Goal: Task Accomplishment & Management: Use online tool/utility

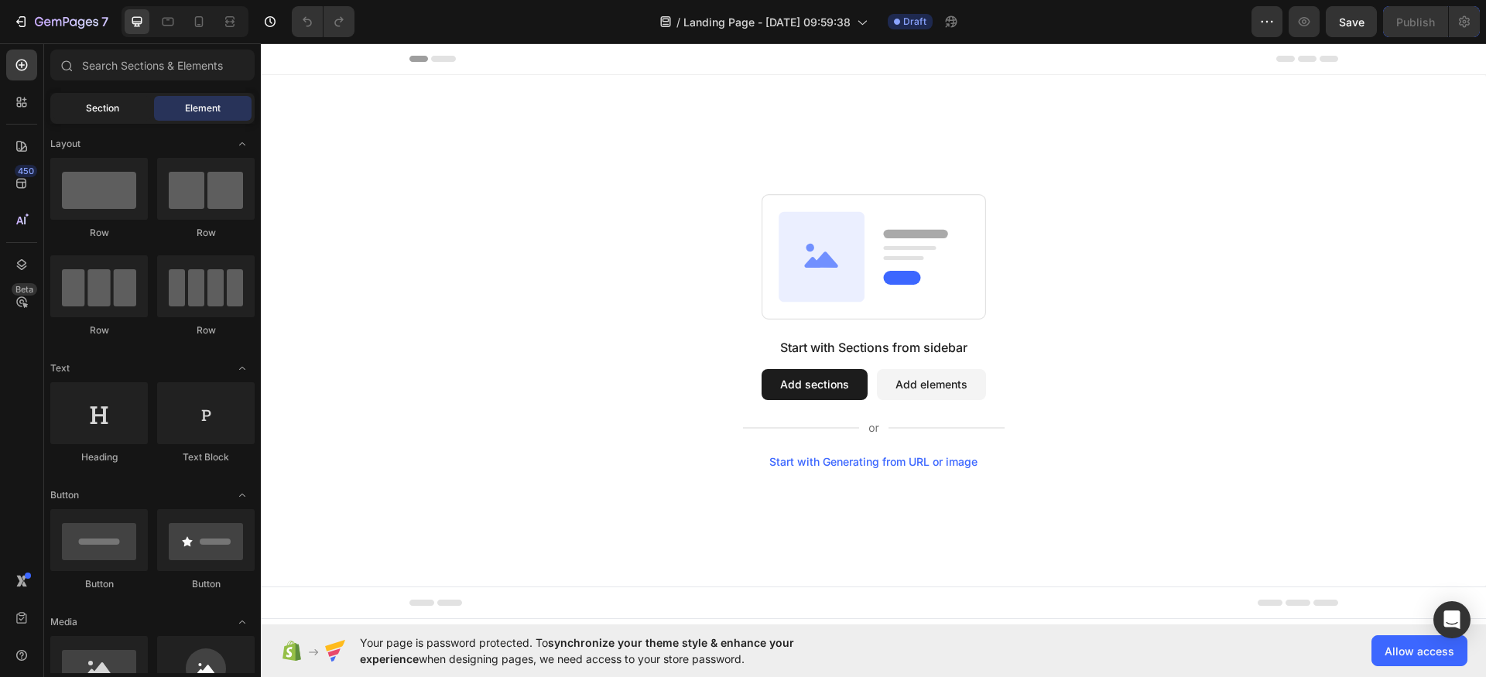
click at [104, 104] on span "Section" at bounding box center [102, 108] width 33 height 14
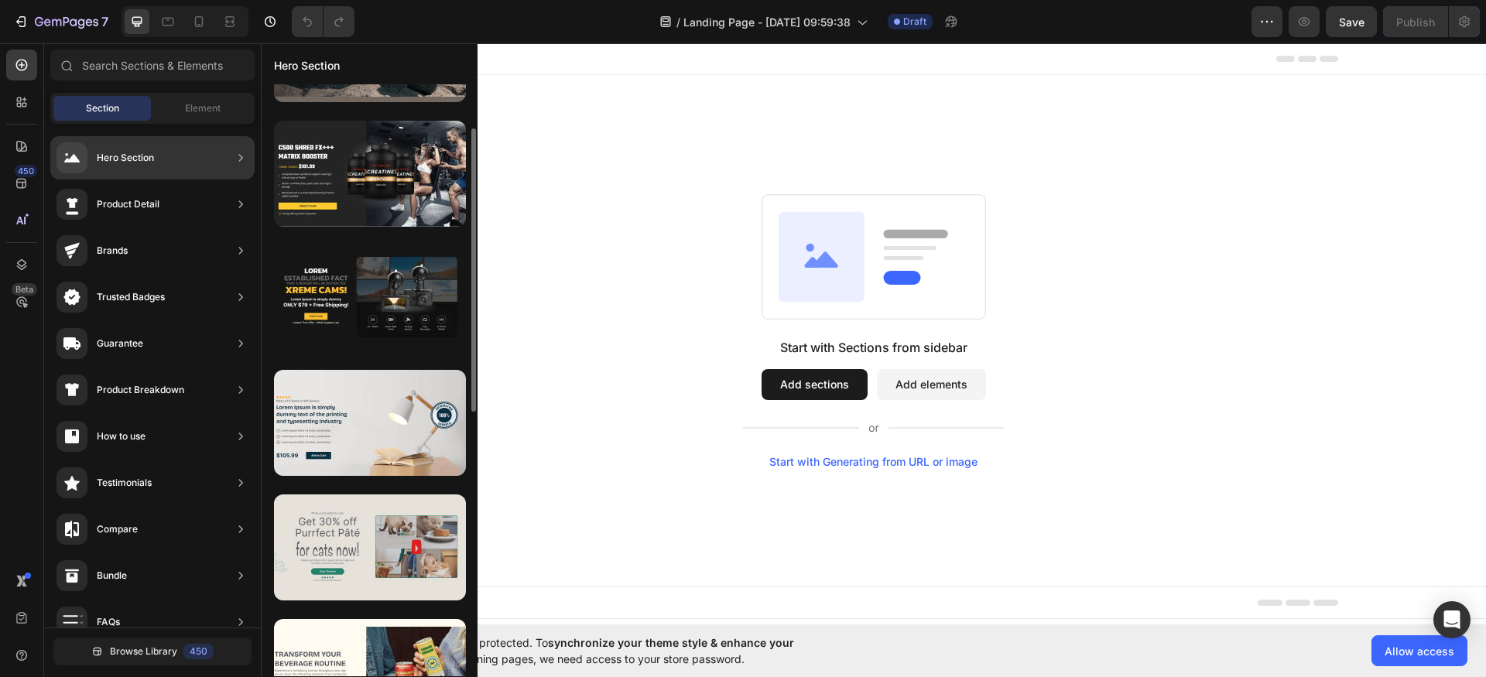
scroll to position [279, 0]
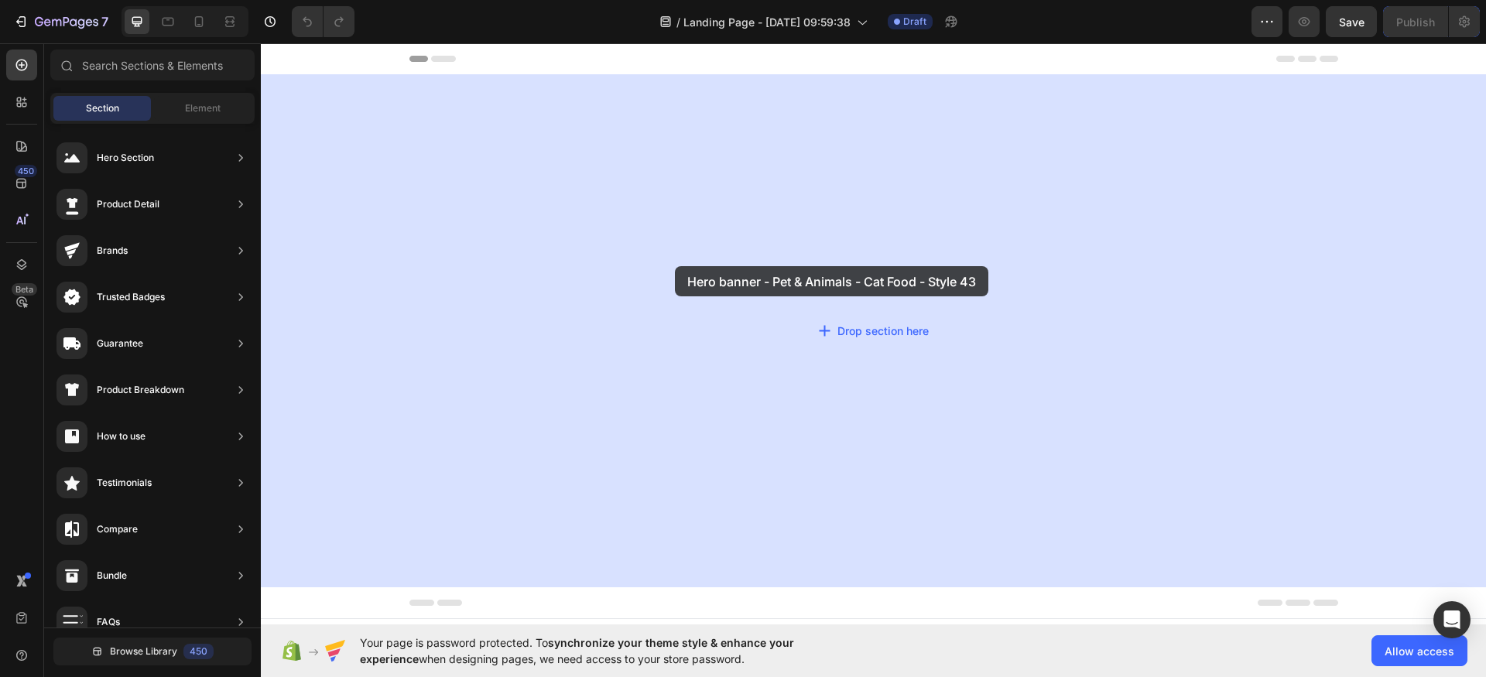
drag, startPoint x: 604, startPoint y: 402, endPoint x: 675, endPoint y: 266, distance: 153.0
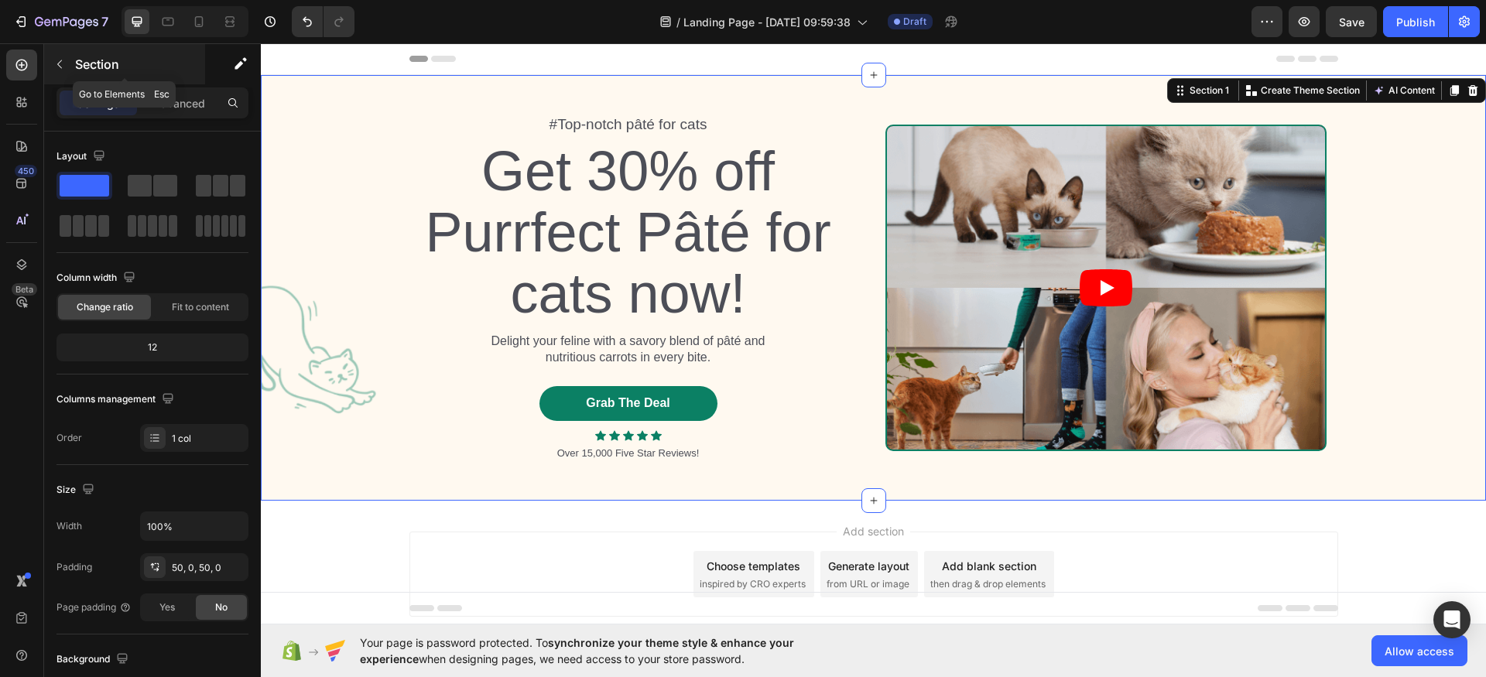
click at [56, 59] on icon "button" at bounding box center [59, 64] width 12 height 12
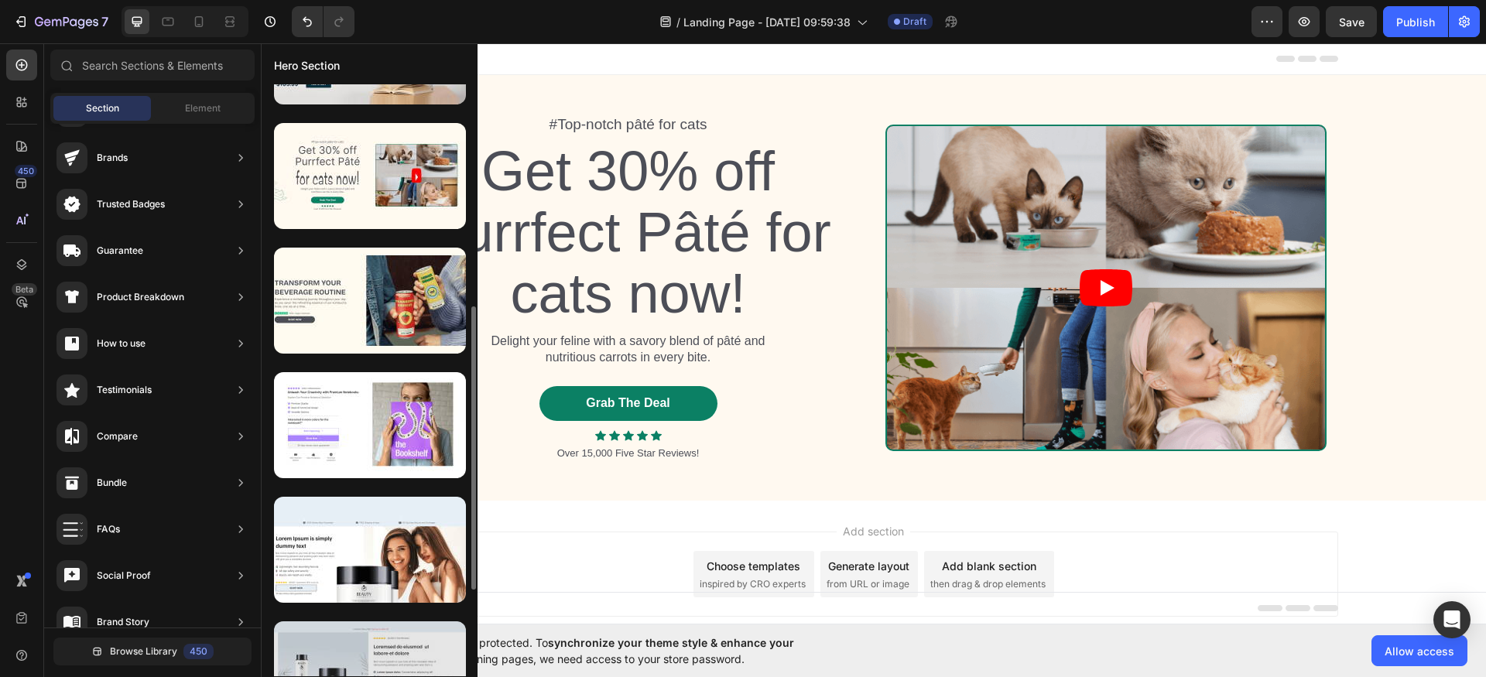
scroll to position [645, 0]
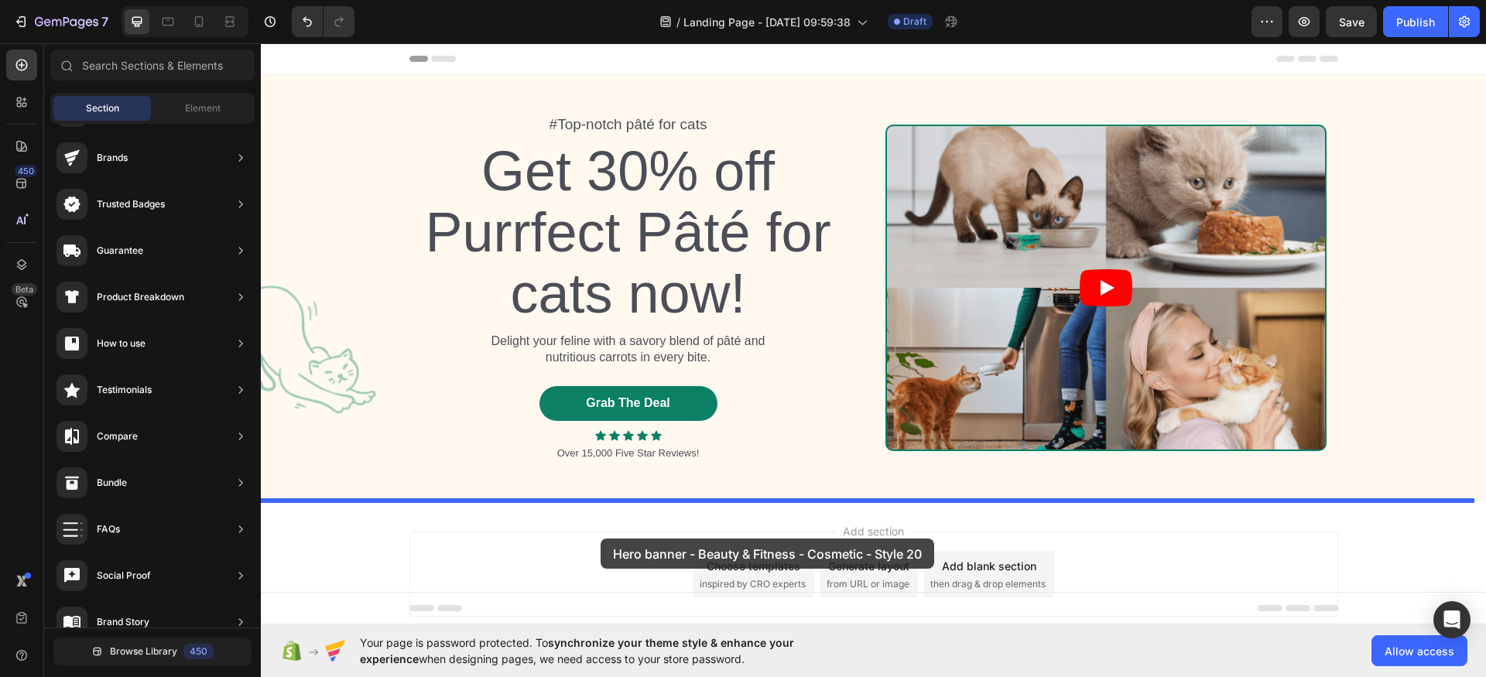
drag, startPoint x: 611, startPoint y: 546, endPoint x: 599, endPoint y: 536, distance: 15.4
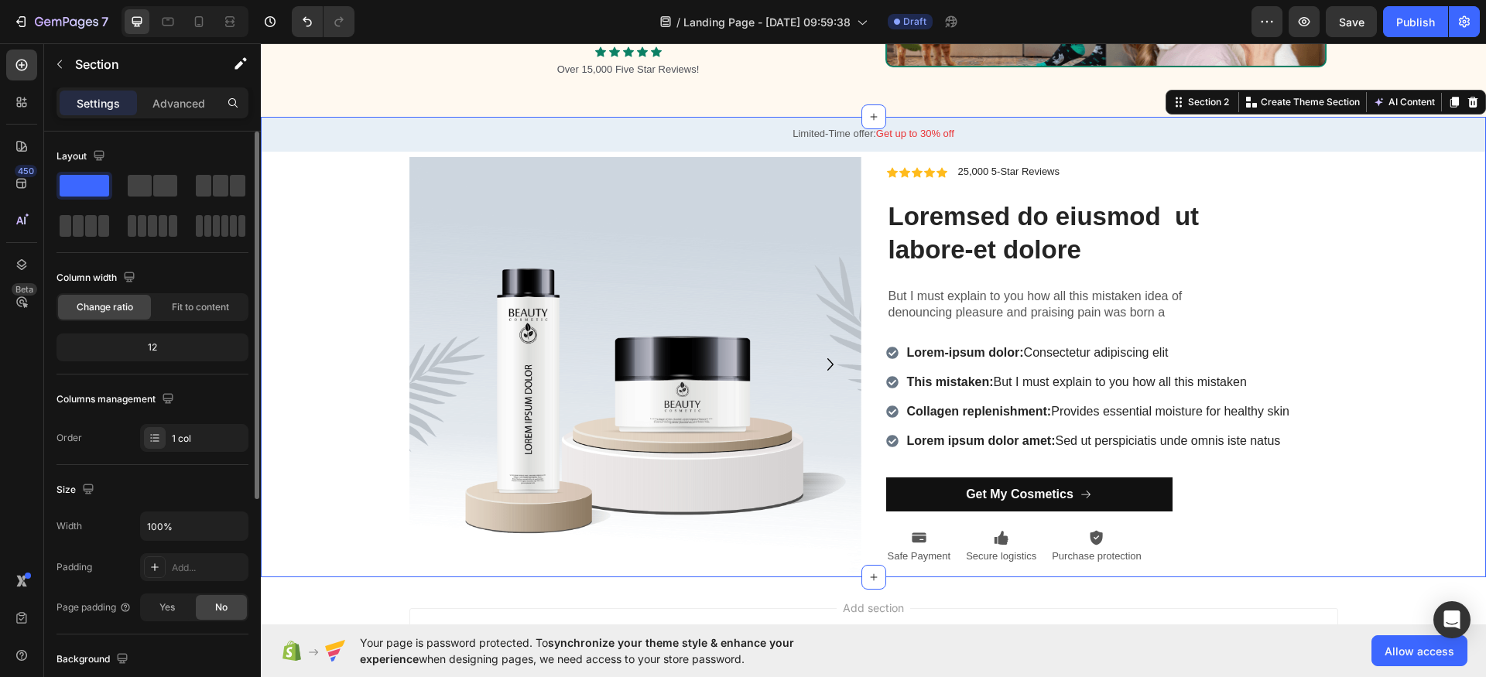
scroll to position [403, 0]
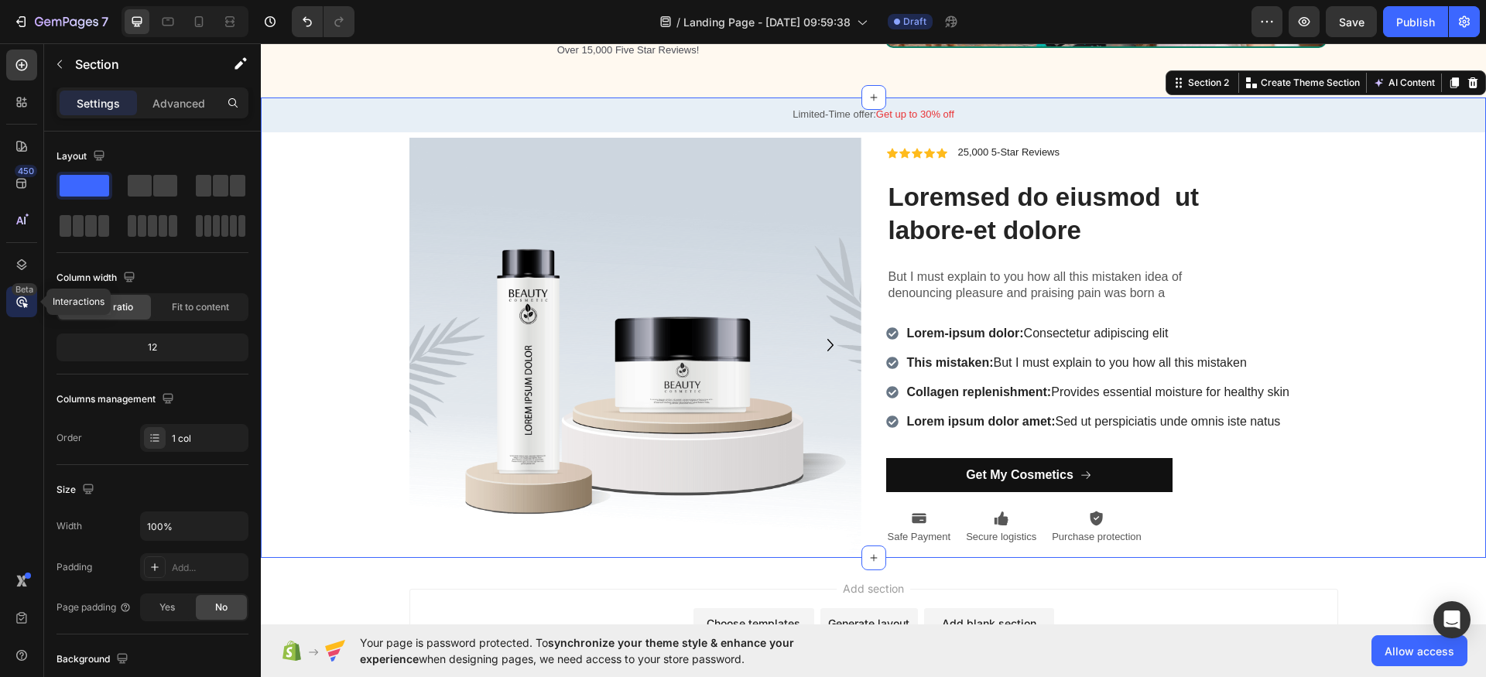
click at [29, 304] on div "Beta" at bounding box center [21, 301] width 31 height 31
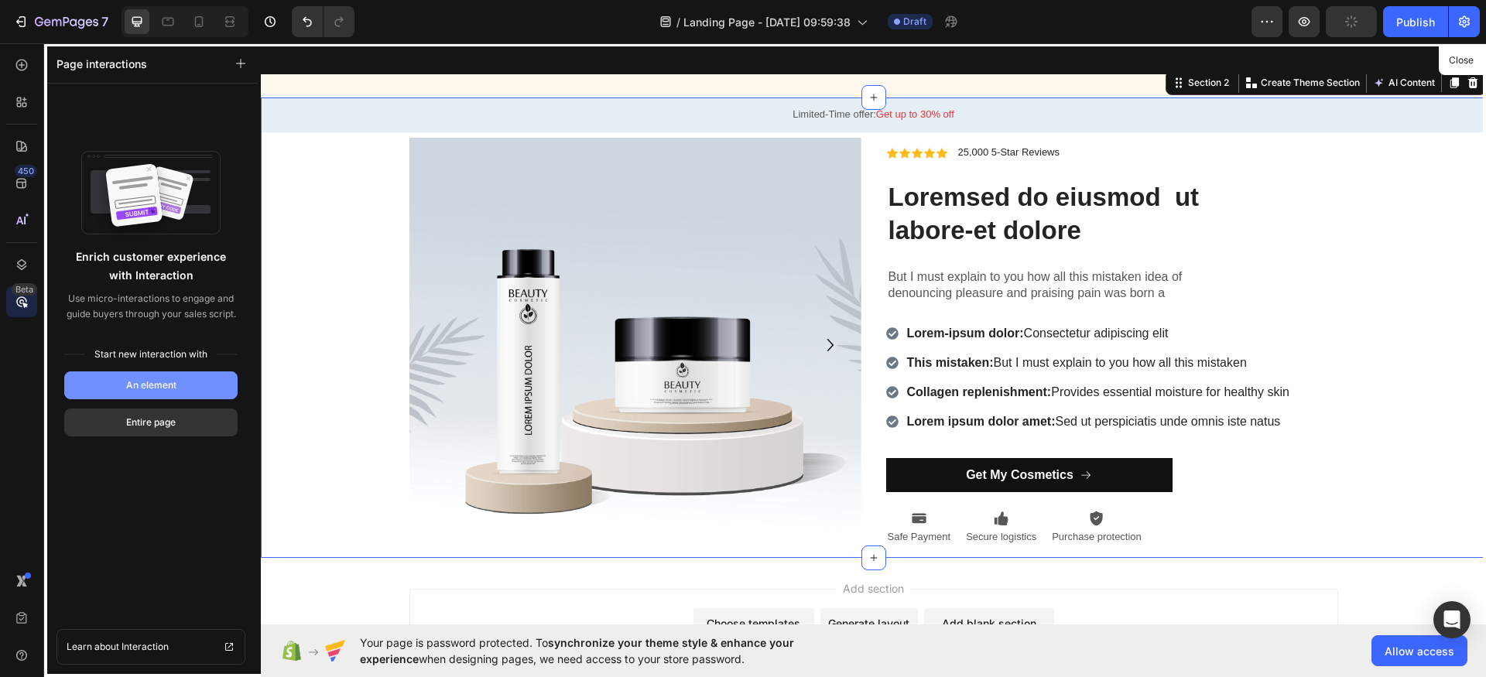
click at [184, 388] on button "An element" at bounding box center [150, 385] width 173 height 28
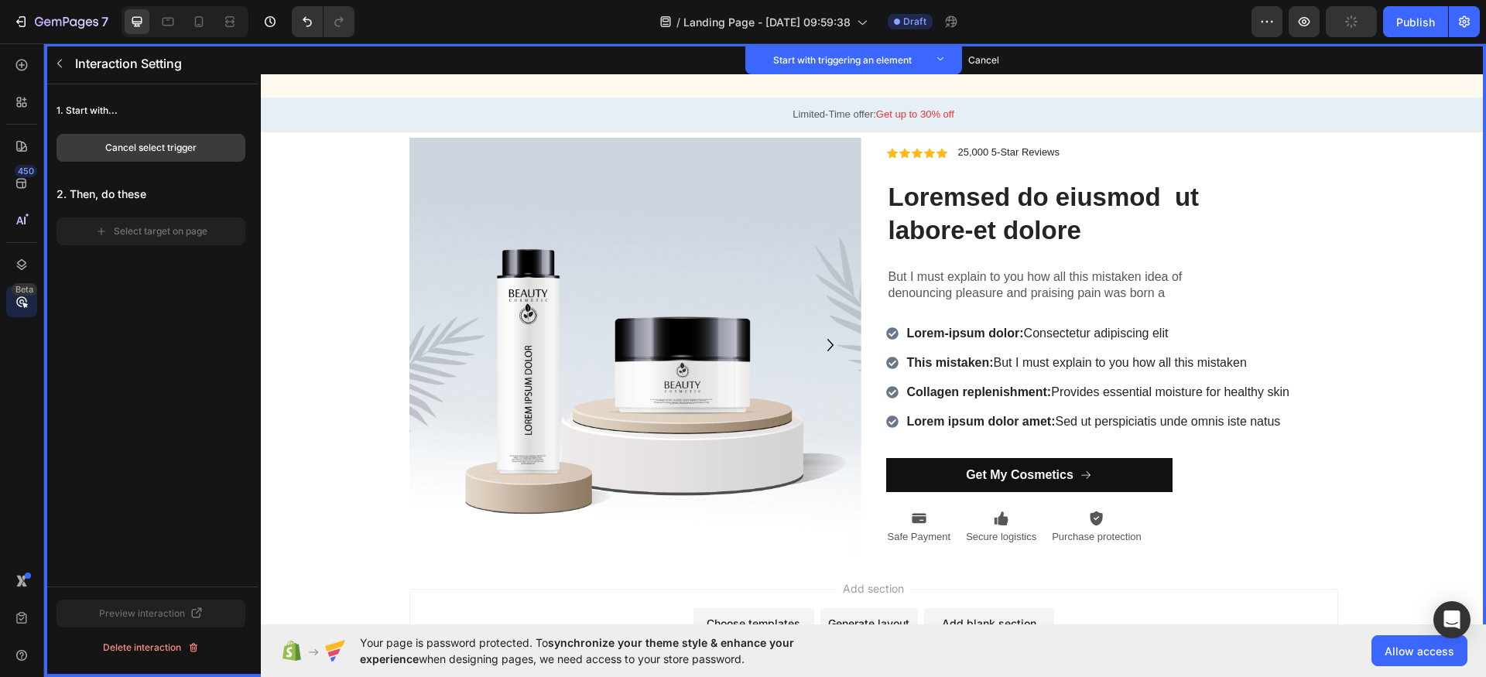
click at [141, 154] on div "Cancel select trigger" at bounding box center [150, 148] width 91 height 14
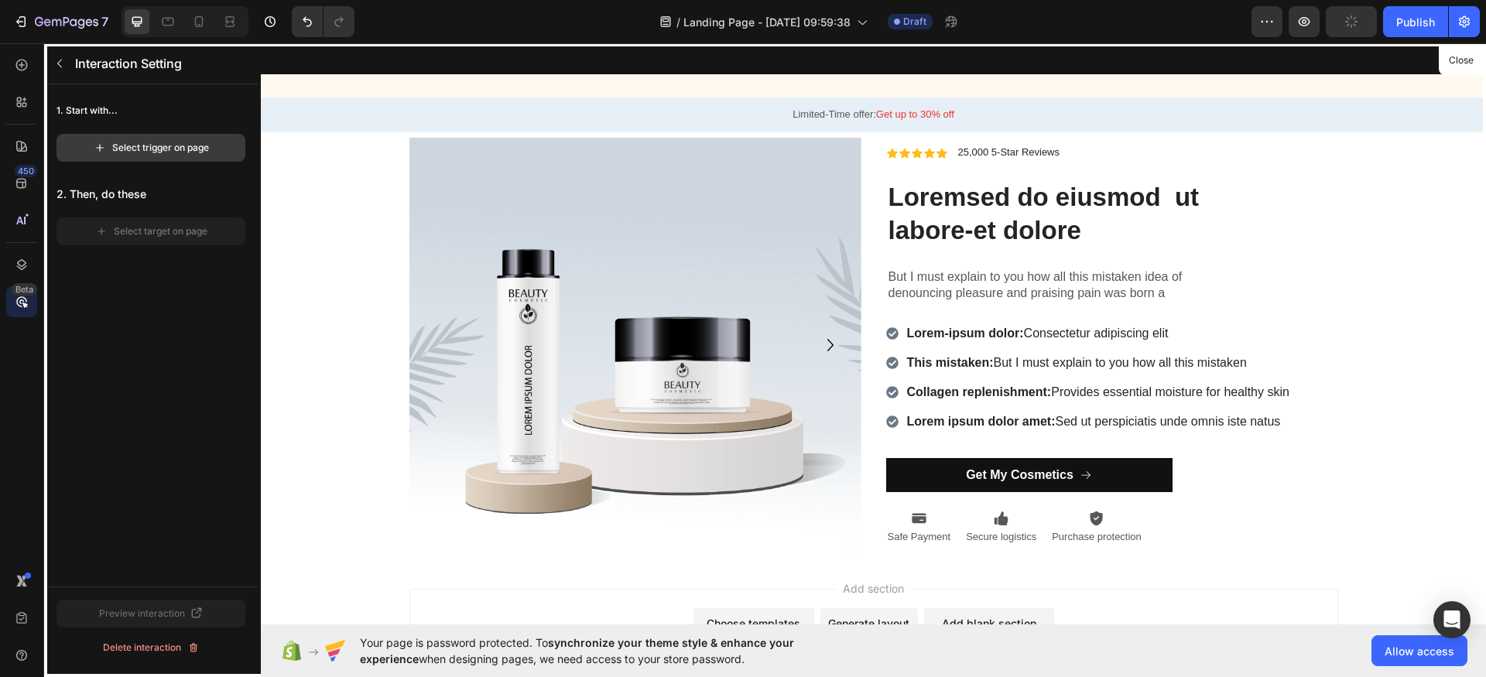
click at [181, 149] on div "Select trigger on page" at bounding box center [151, 148] width 115 height 14
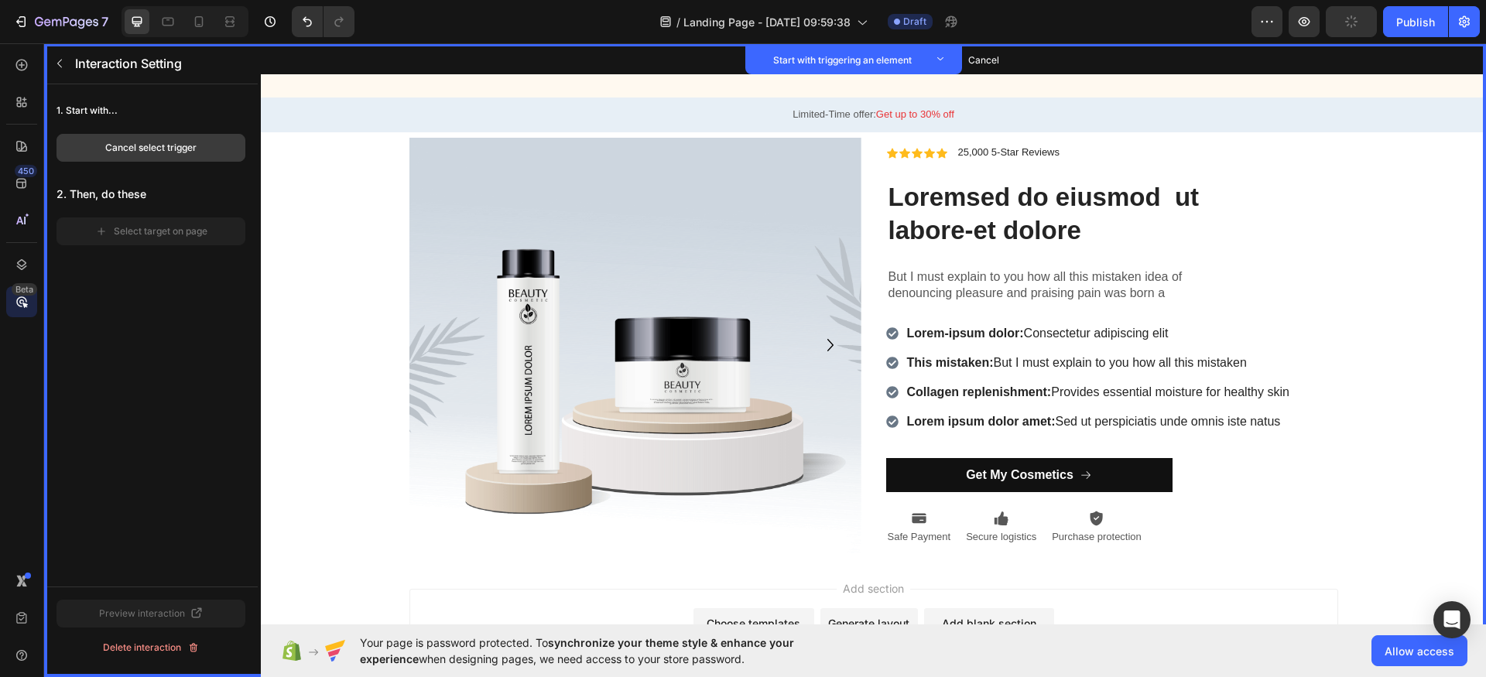
click at [136, 141] on div "Cancel select trigger" at bounding box center [150, 148] width 91 height 14
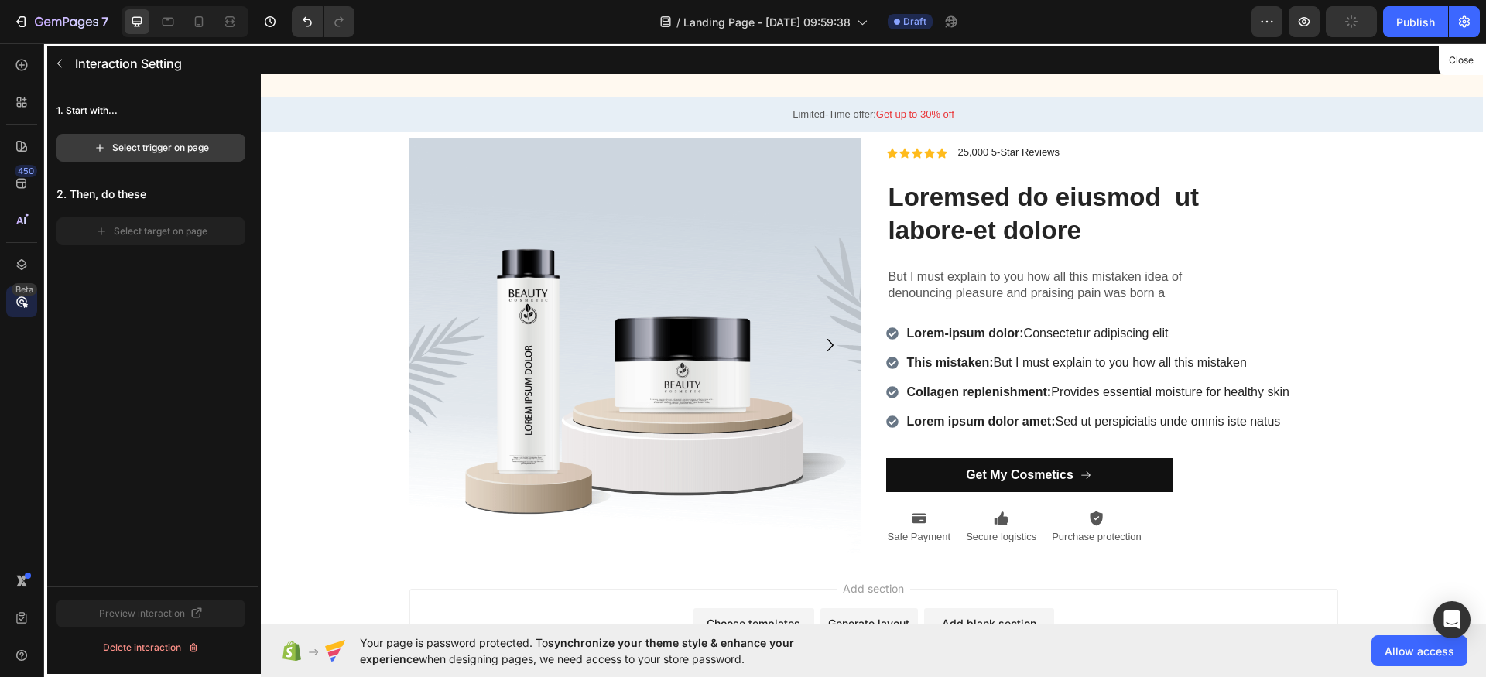
click at [132, 153] on div "Select trigger on page" at bounding box center [151, 148] width 115 height 14
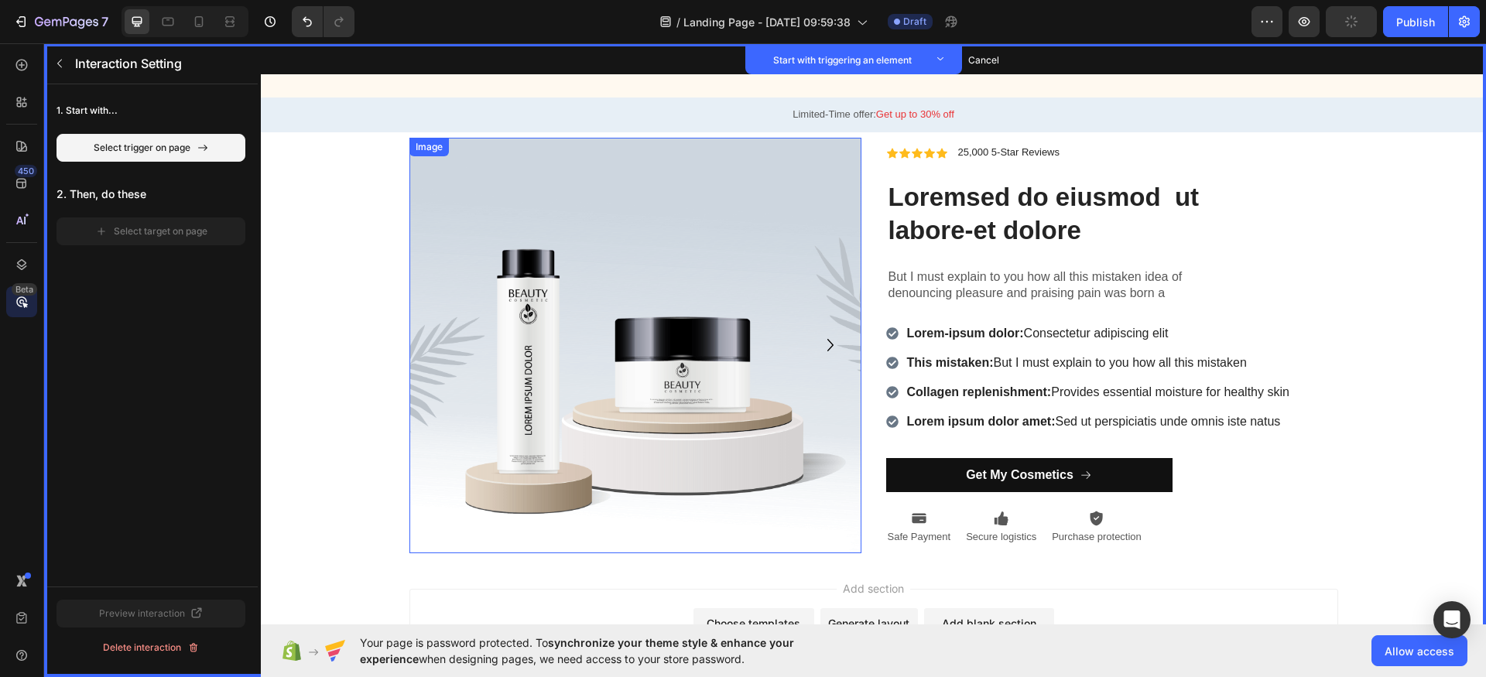
click at [619, 262] on img at bounding box center [635, 346] width 452 height 416
click at [502, 152] on button "Set as trigger" at bounding box center [519, 153] width 71 height 19
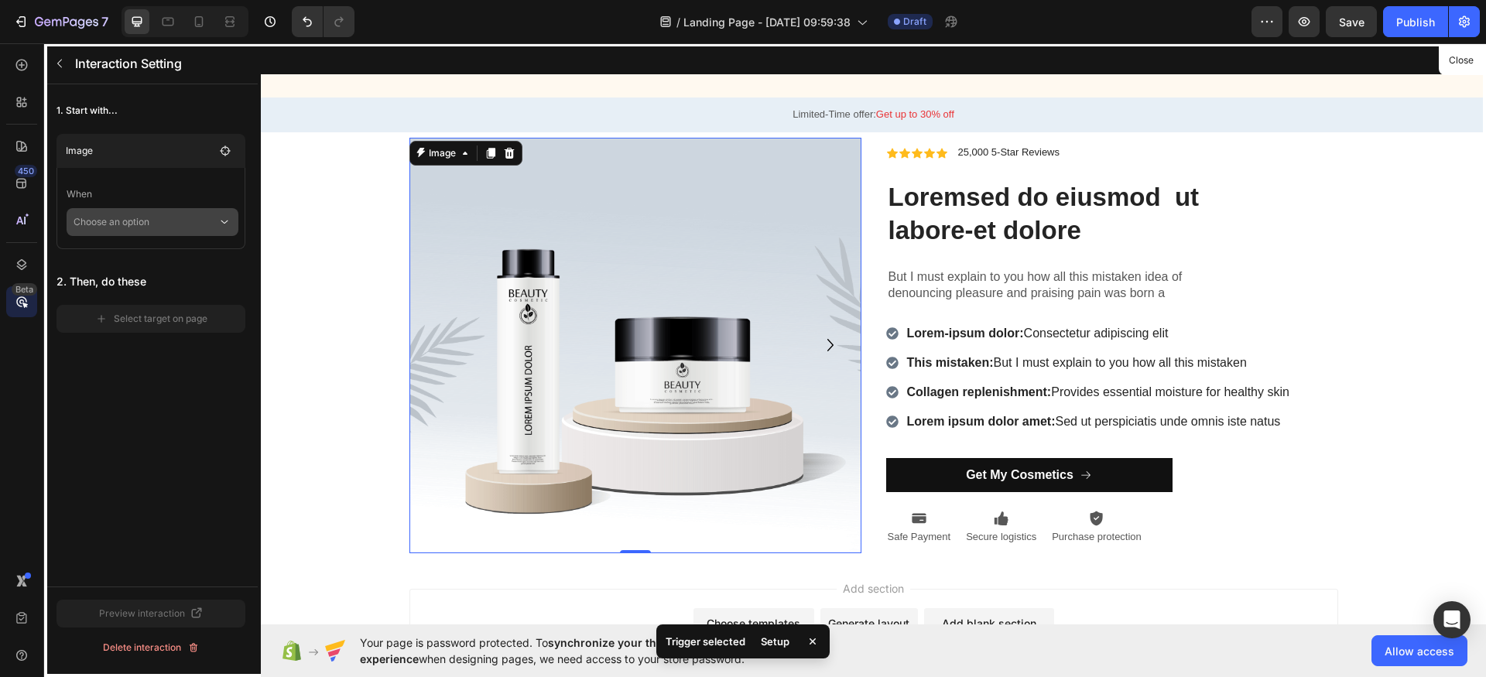
click at [180, 222] on p "Choose an option" at bounding box center [146, 222] width 144 height 28
click at [152, 292] on p "Hover element" at bounding box center [136, 293] width 65 height 15
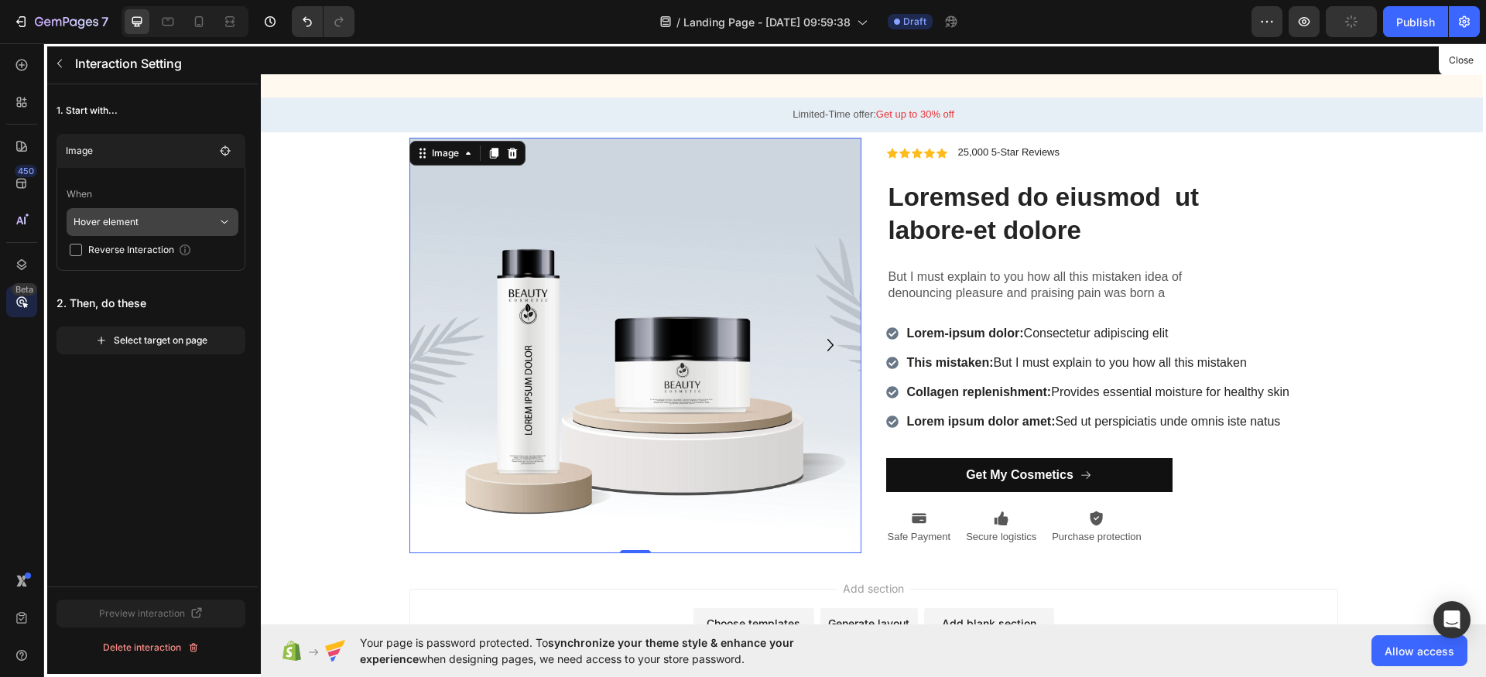
click at [166, 217] on p "Hover element" at bounding box center [146, 222] width 144 height 28
click at [139, 259] on p "Click on element" at bounding box center [141, 263] width 74 height 15
click at [152, 223] on p "Click on element" at bounding box center [146, 222] width 144 height 28
drag, startPoint x: 146, startPoint y: 269, endPoint x: 146, endPoint y: 292, distance: 23.2
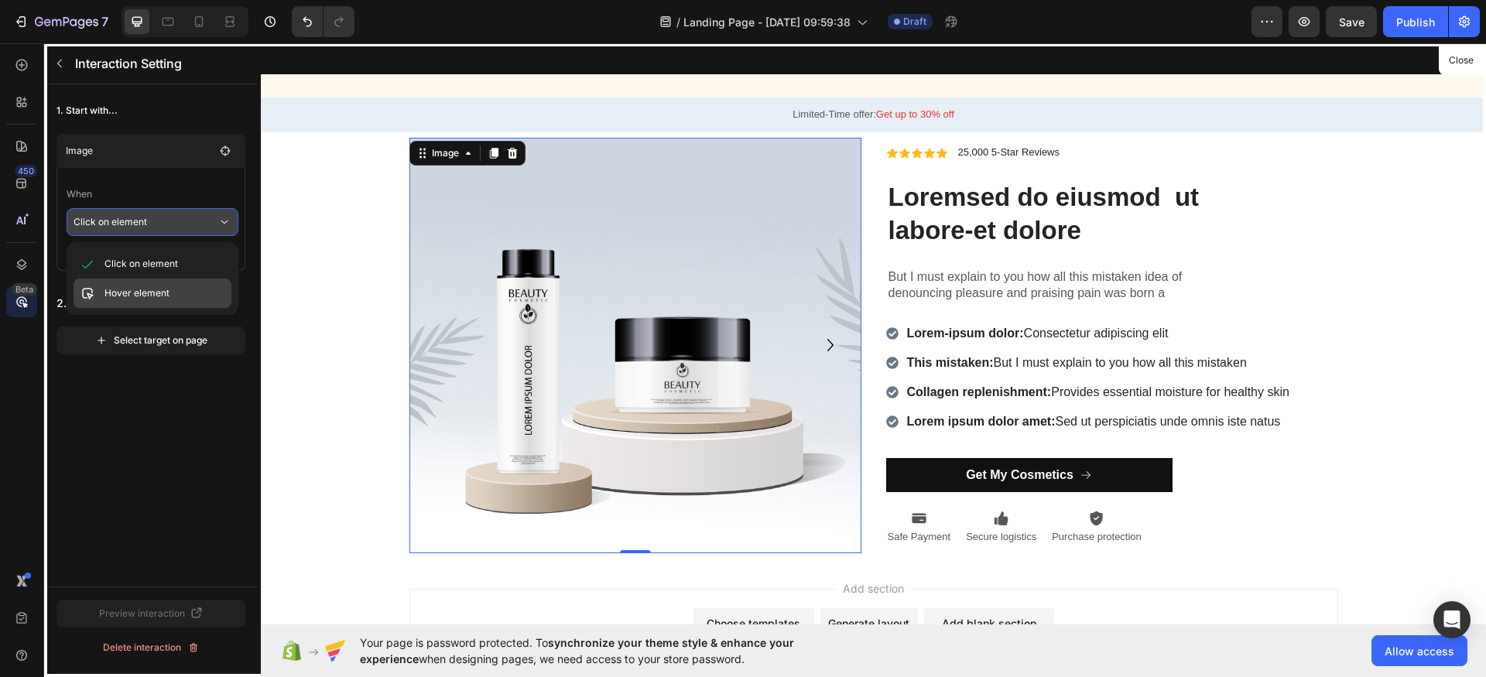
click at [146, 292] on div "Click on element Hover element" at bounding box center [153, 278] width 172 height 73
click at [146, 293] on p "Hover element" at bounding box center [136, 293] width 65 height 15
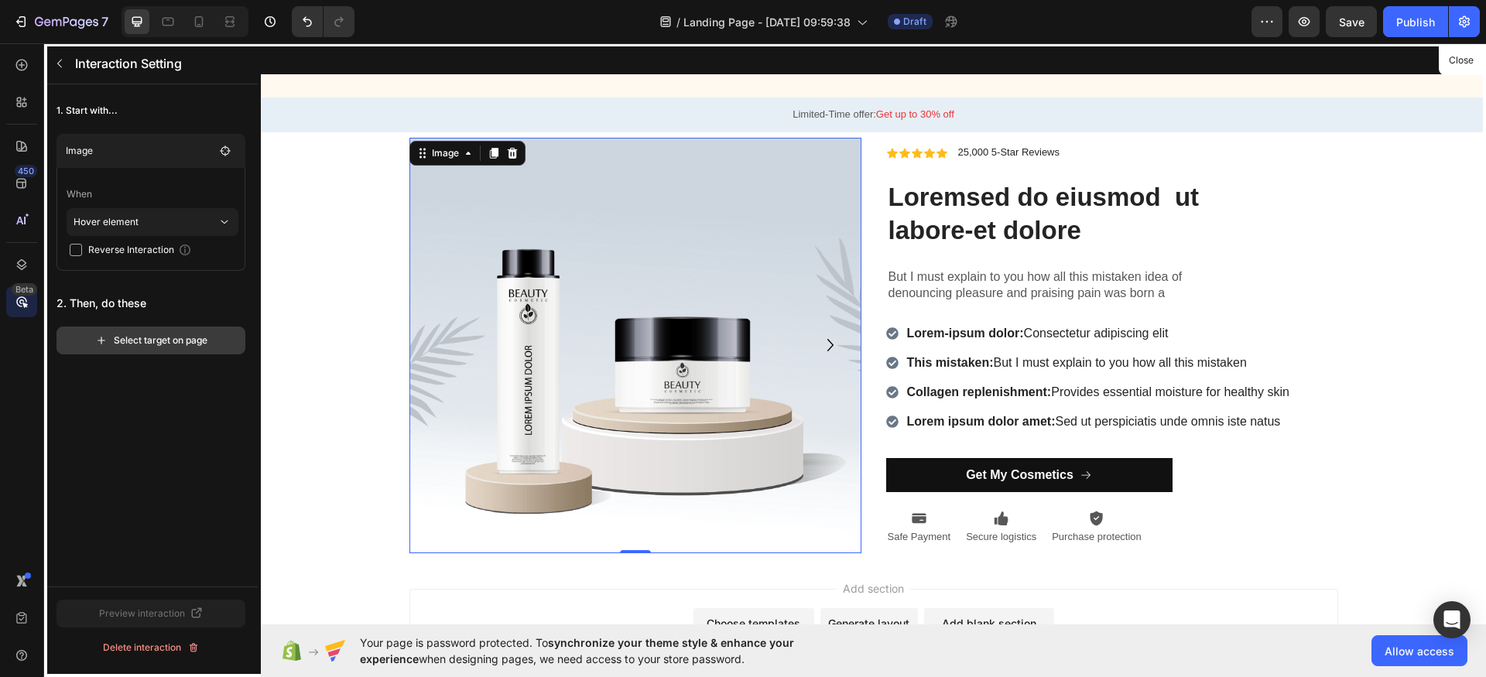
click at [147, 337] on div "Select target on page" at bounding box center [151, 341] width 112 height 14
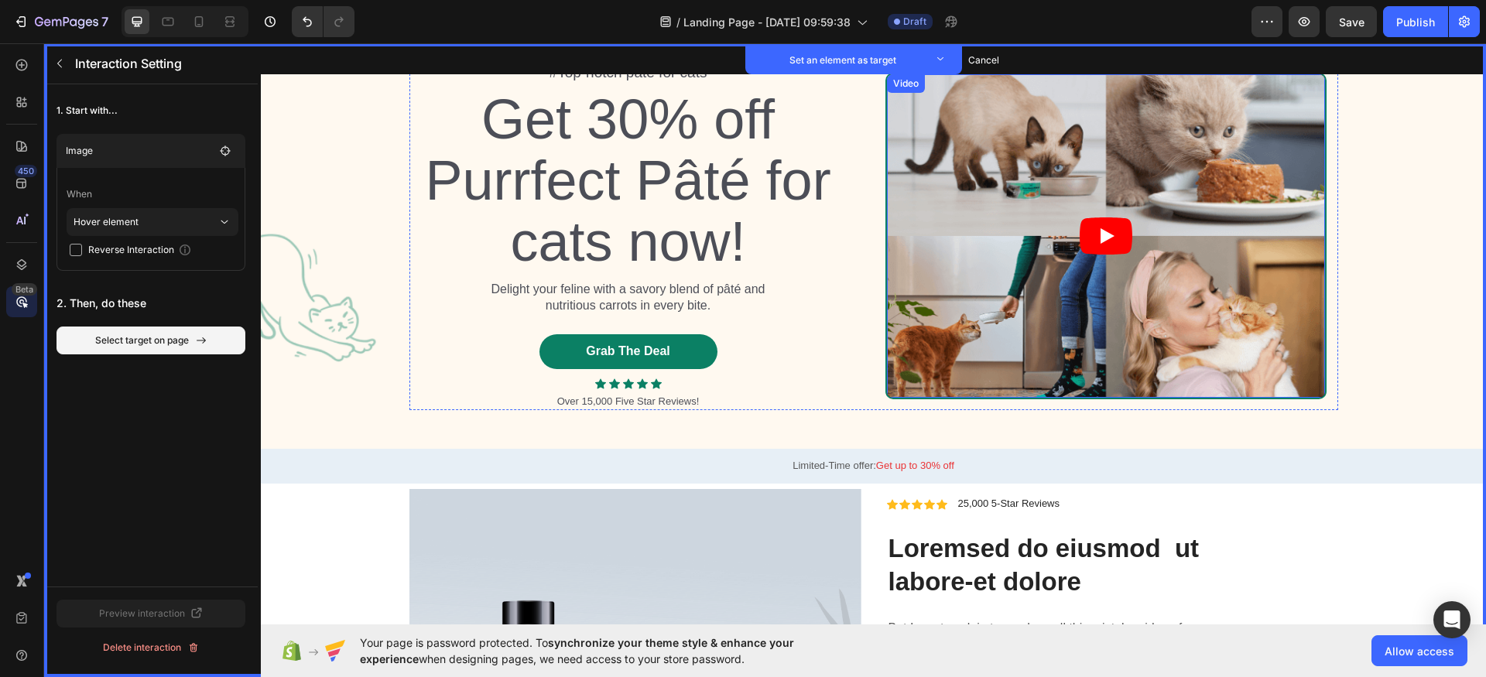
scroll to position [0, 0]
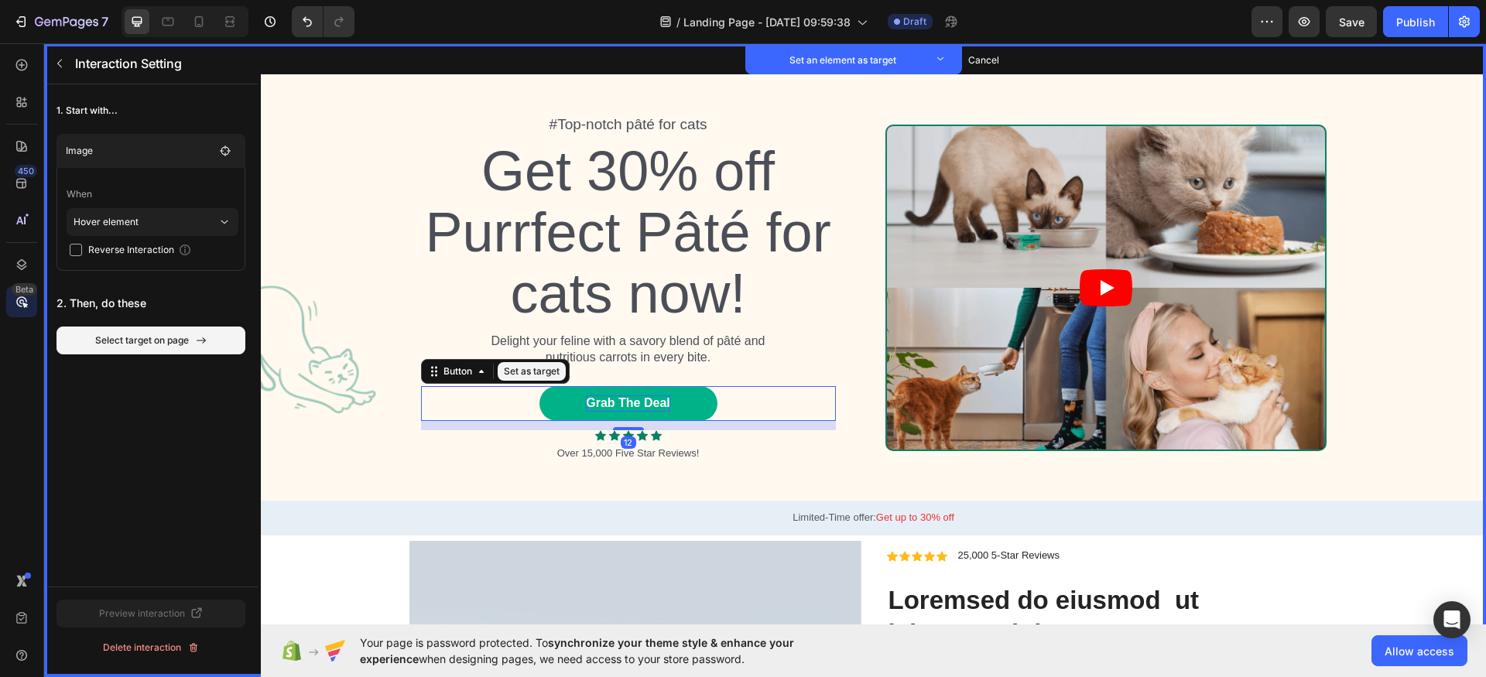
click at [620, 395] on div "Grab The Deal" at bounding box center [628, 403] width 84 height 16
click at [521, 375] on button "Set as target" at bounding box center [532, 371] width 68 height 19
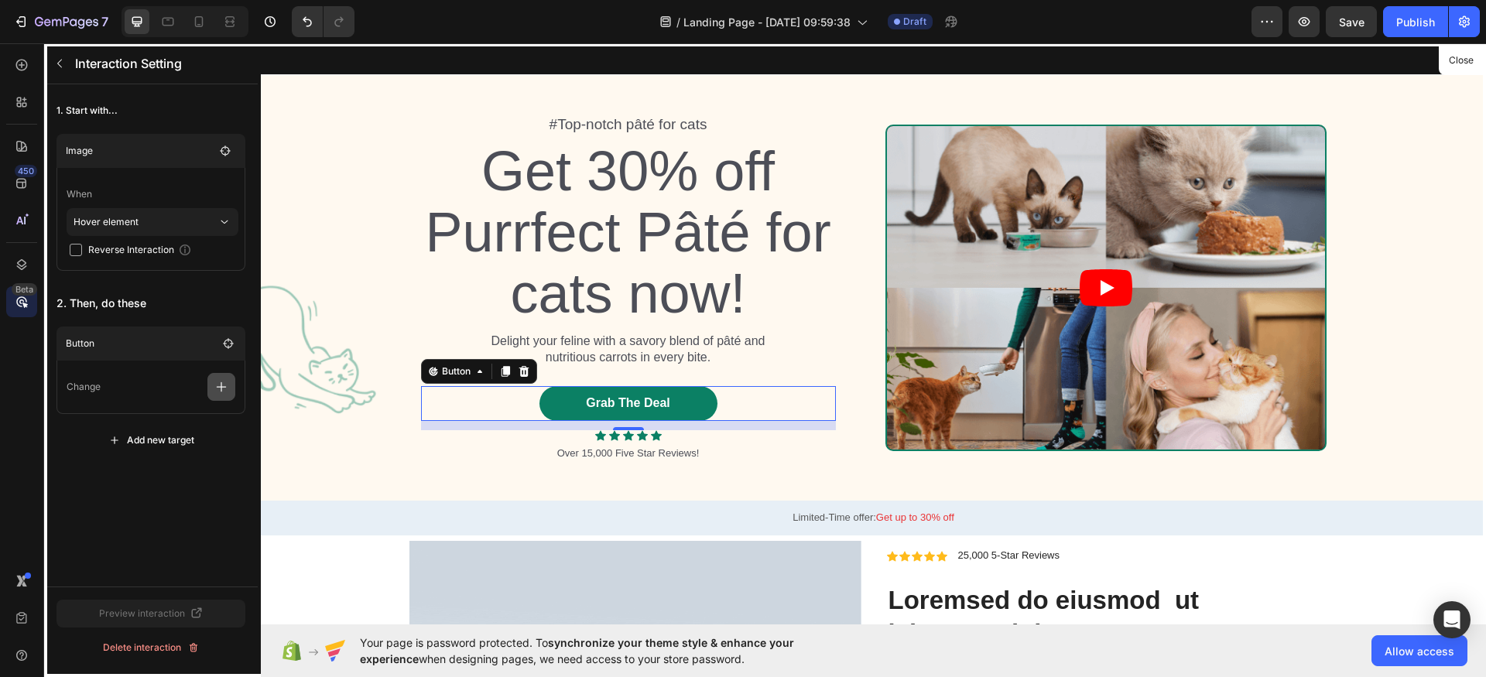
click at [224, 387] on icon "button" at bounding box center [222, 387] width 10 height 10
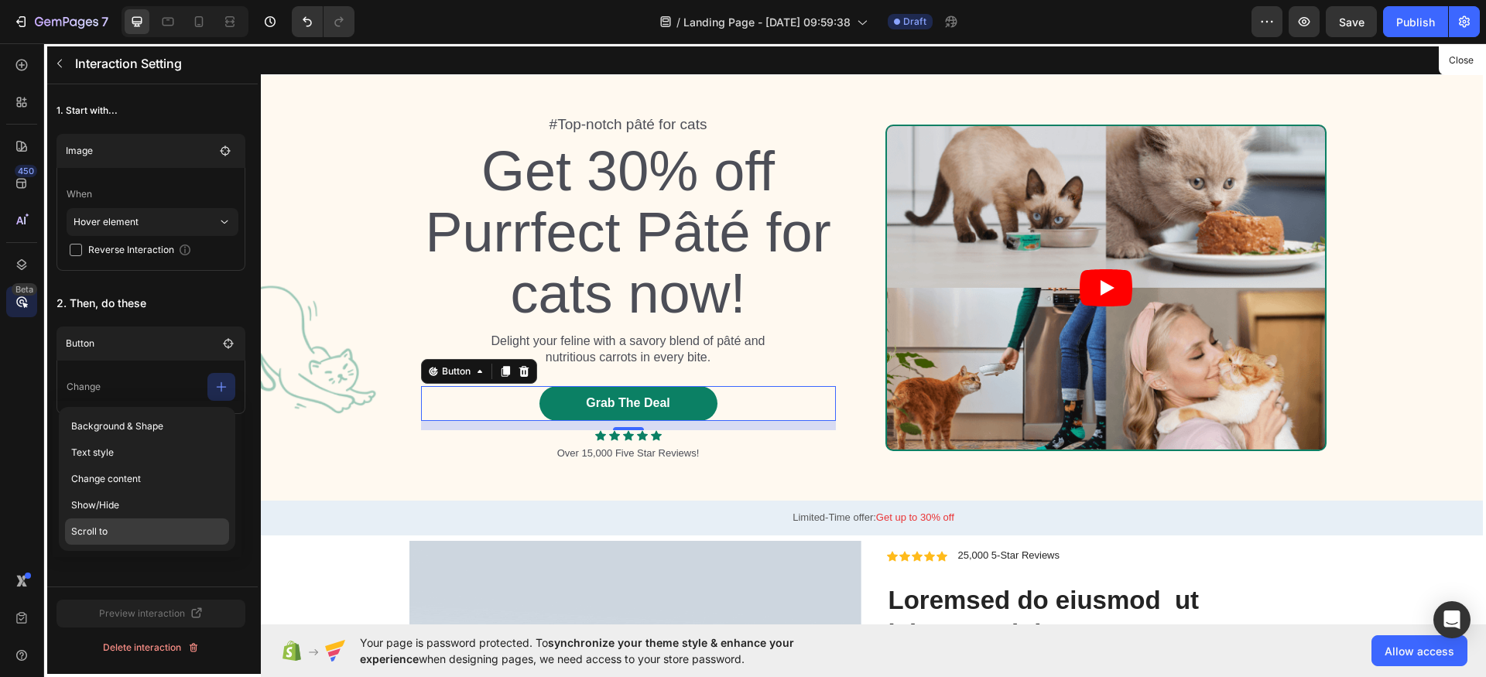
click at [122, 523] on p "Scroll to" at bounding box center [147, 531] width 164 height 26
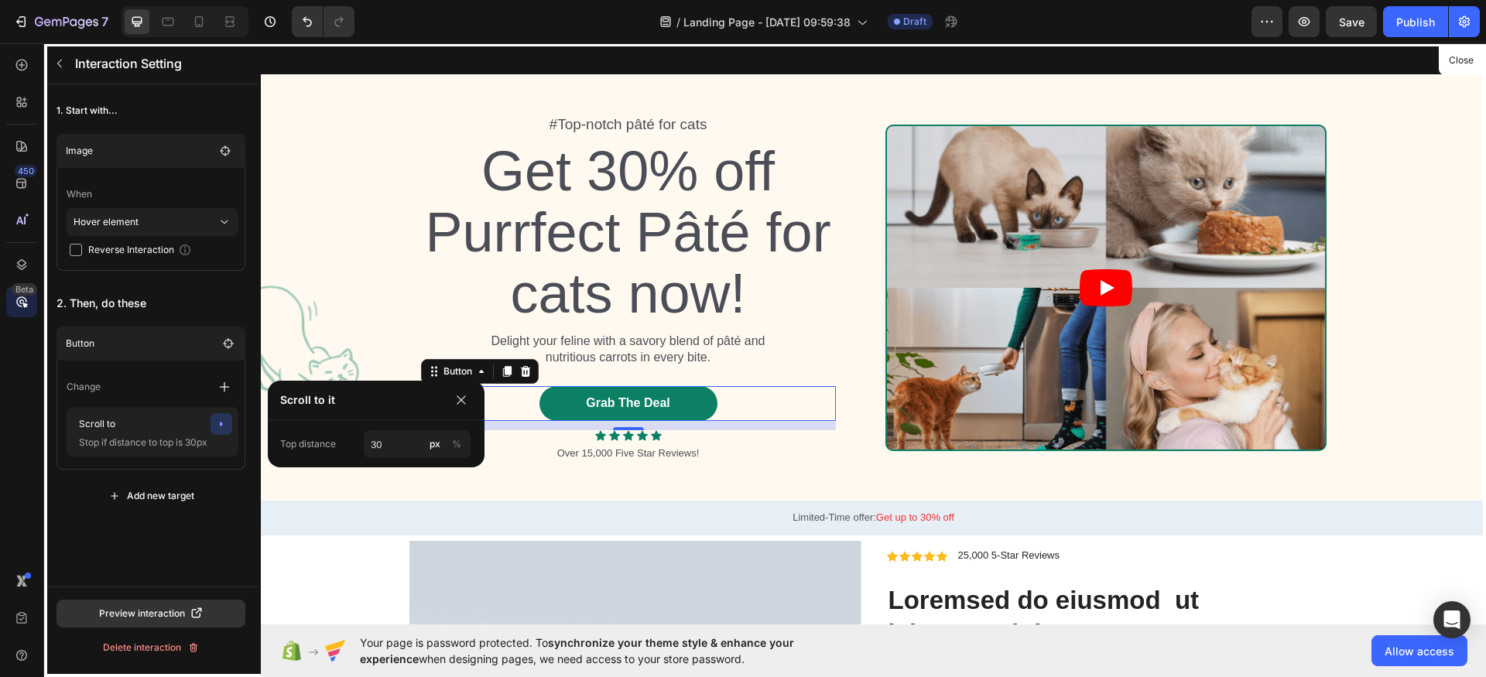
click at [174, 553] on div "1. Start with... Image When Hover element Reverse Interaction 2. Then, do these…" at bounding box center [151, 335] width 214 height 502
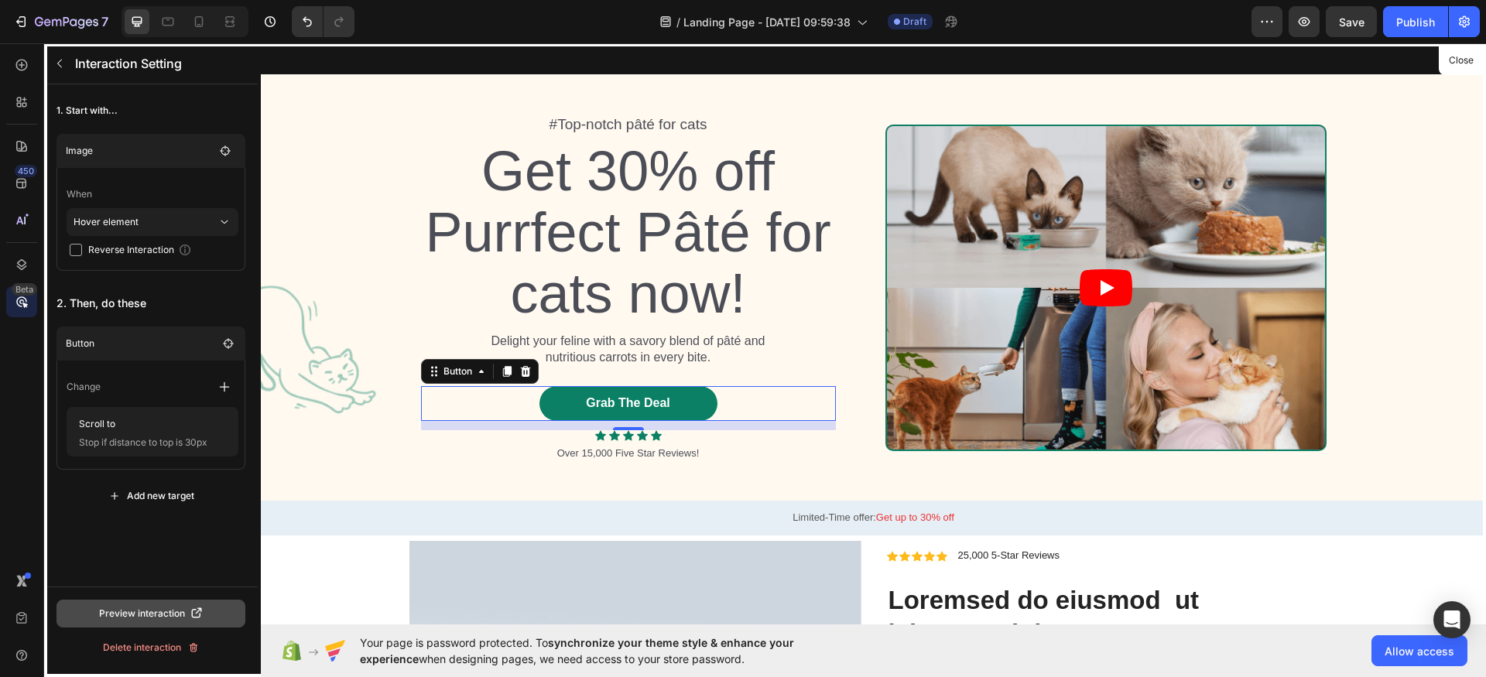
click at [162, 617] on div "Preview interaction" at bounding box center [151, 614] width 104 height 14
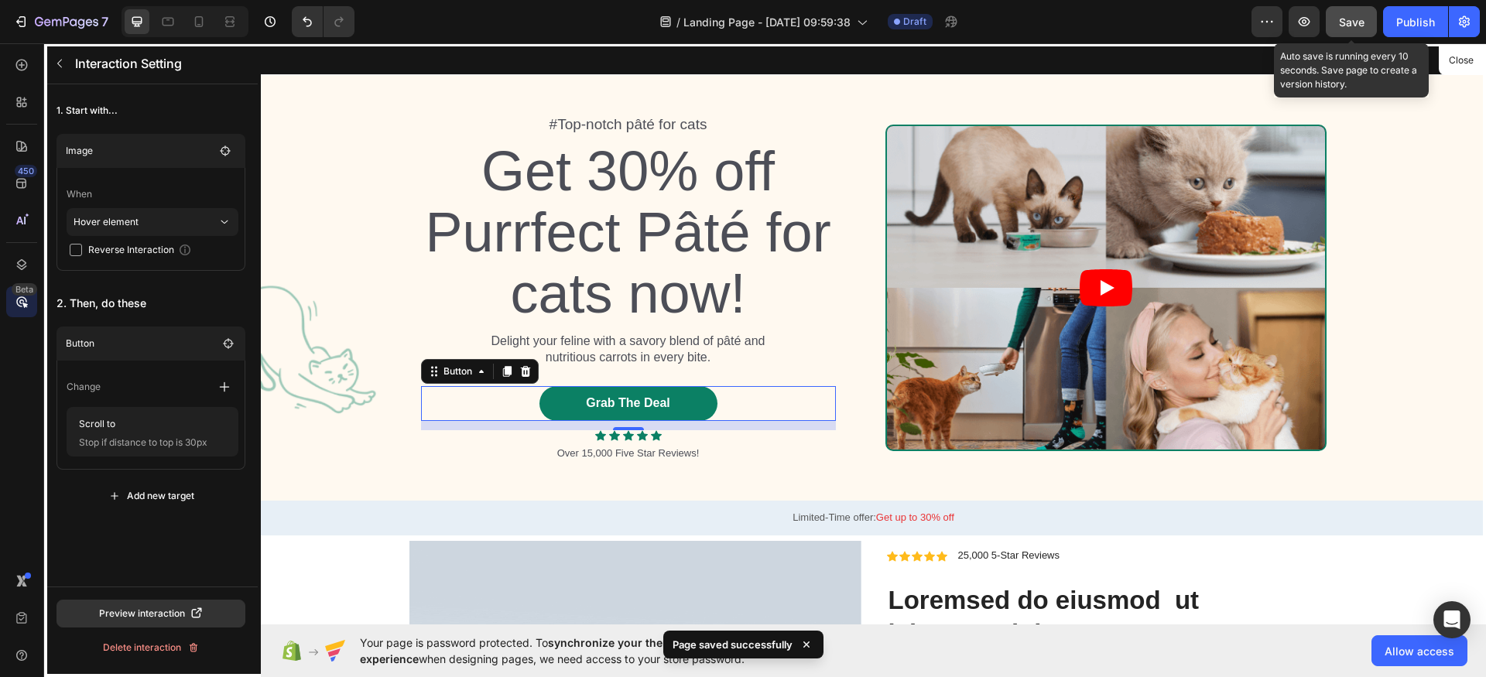
click at [1354, 21] on span "Save" at bounding box center [1352, 21] width 26 height 13
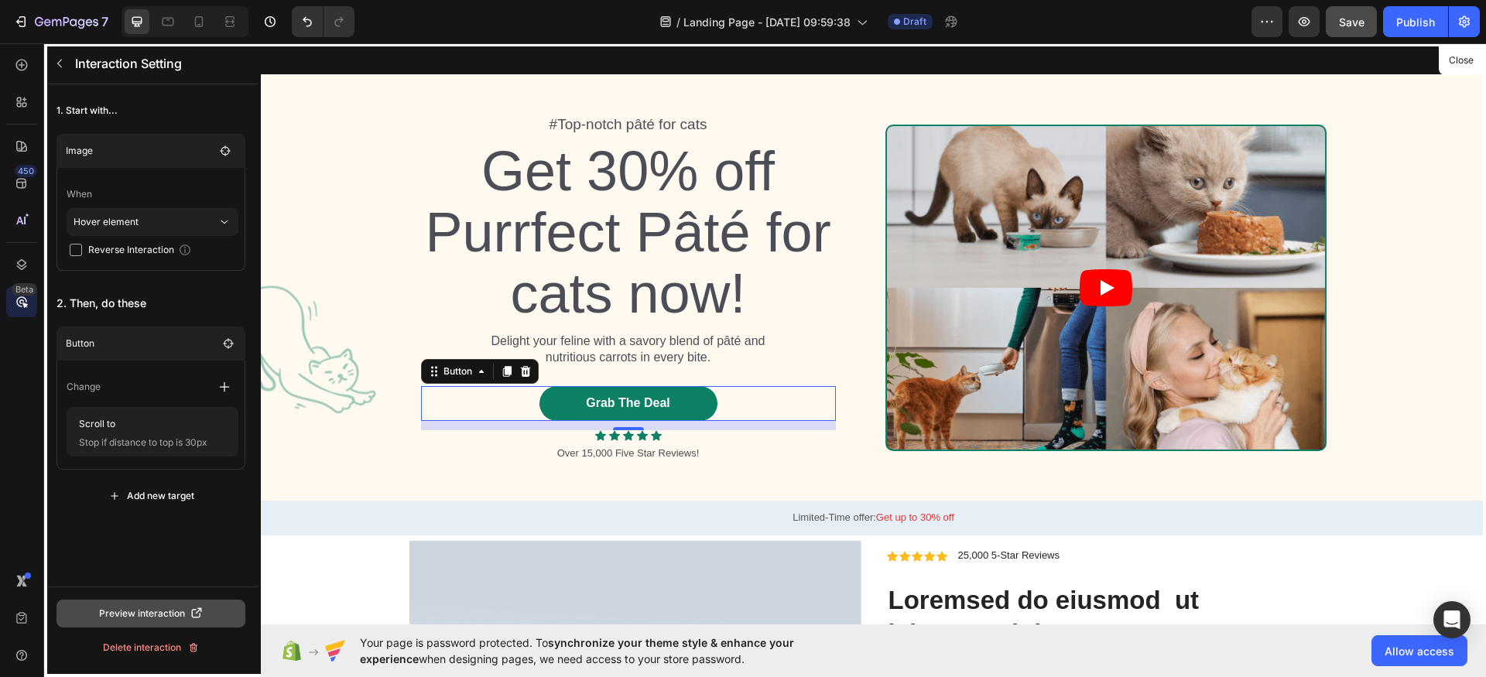
click at [150, 605] on button "Preview interaction" at bounding box center [150, 614] width 189 height 28
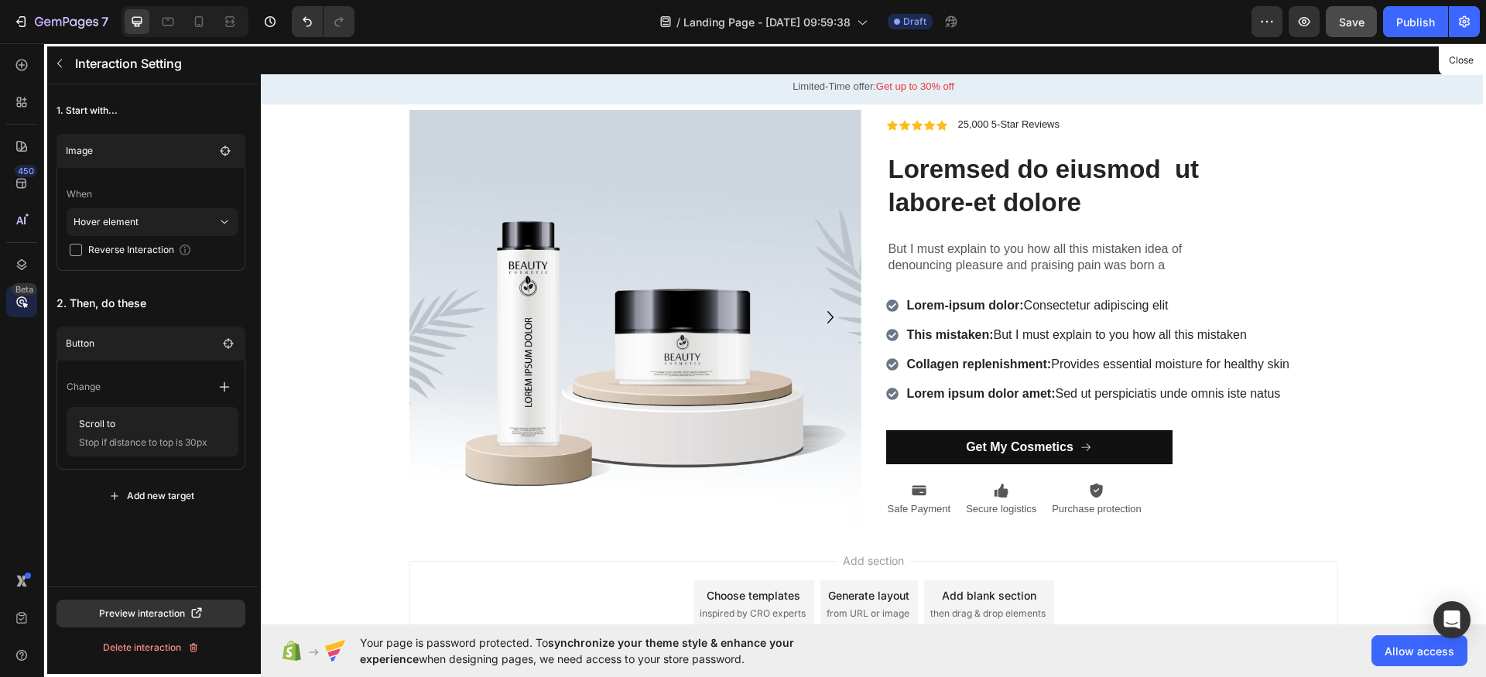
scroll to position [464, 0]
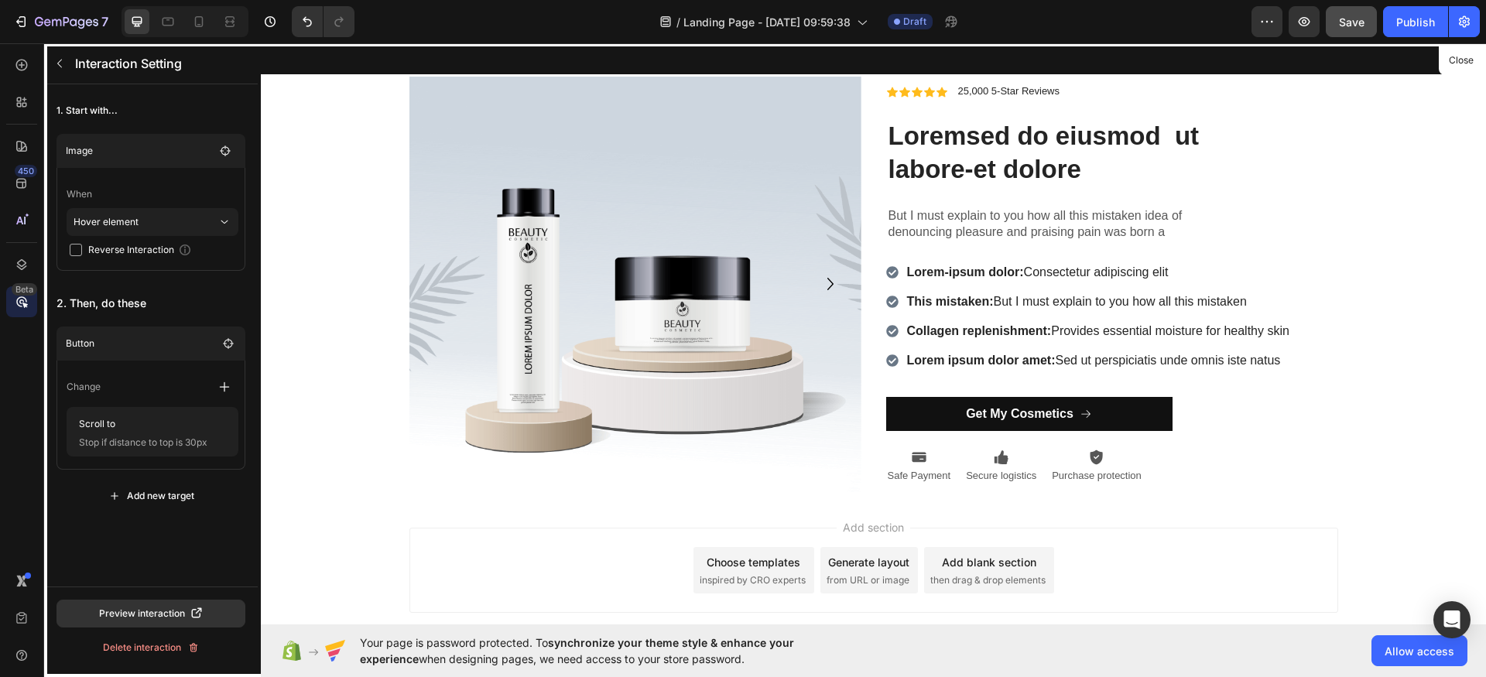
click at [720, 299] on div at bounding box center [873, 333] width 1225 height 581
click at [1435, 19] on button "Publish" at bounding box center [1415, 21] width 65 height 31
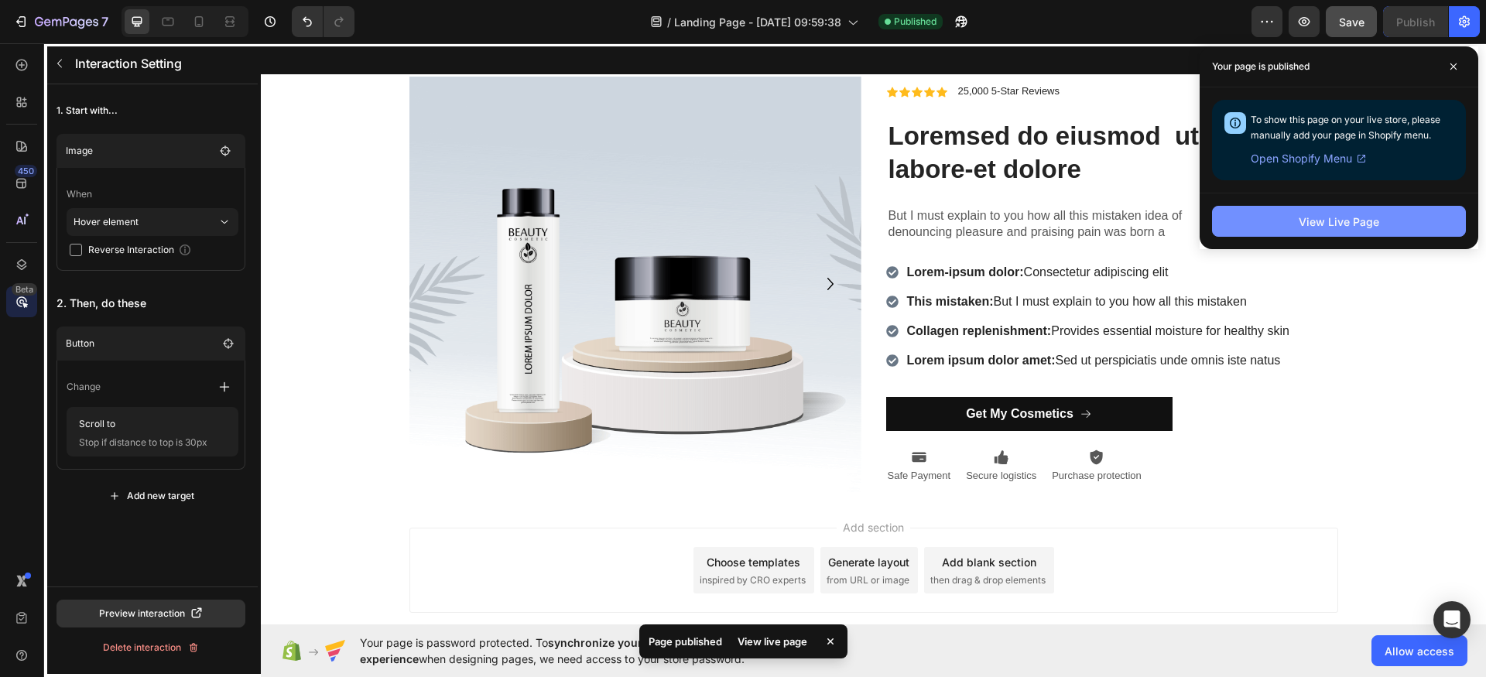
click at [1304, 224] on div "View Live Page" at bounding box center [1338, 222] width 80 height 16
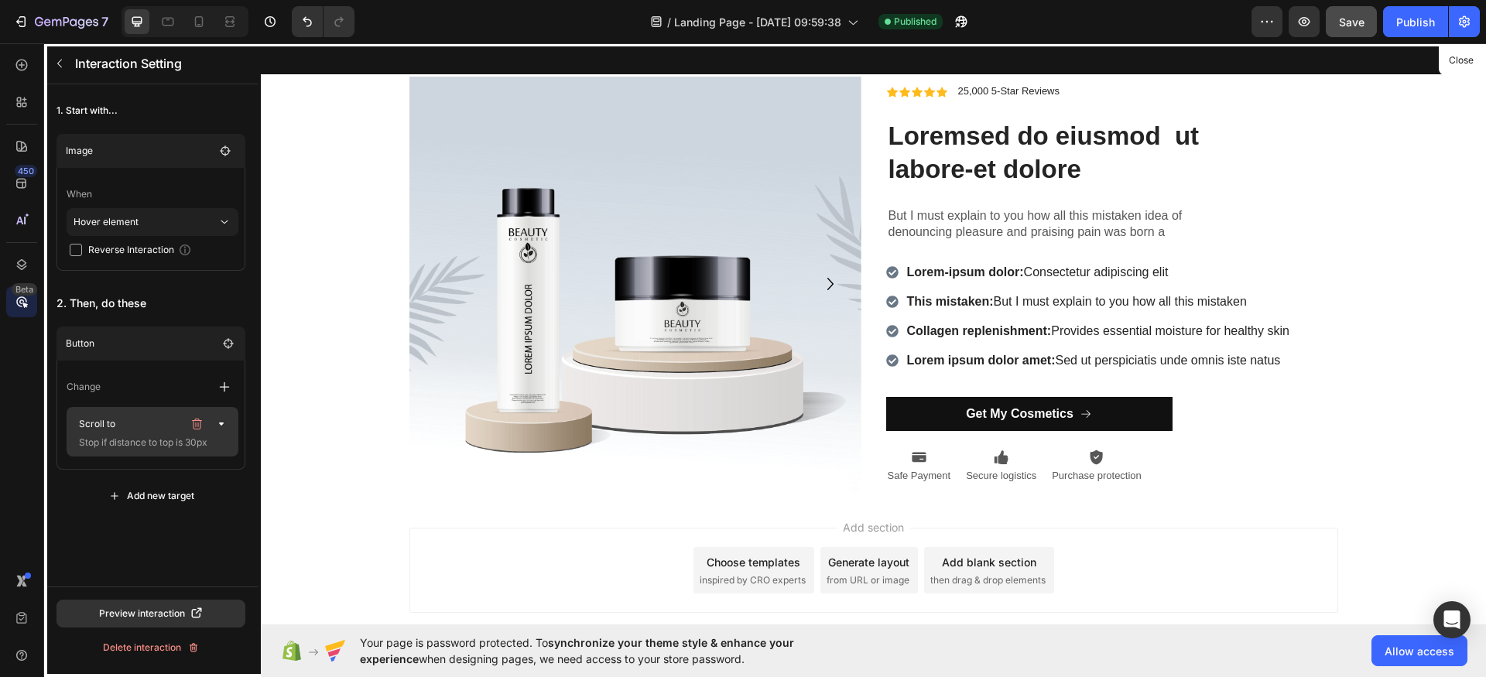
click at [114, 427] on p "Scroll to" at bounding box center [128, 424] width 110 height 22
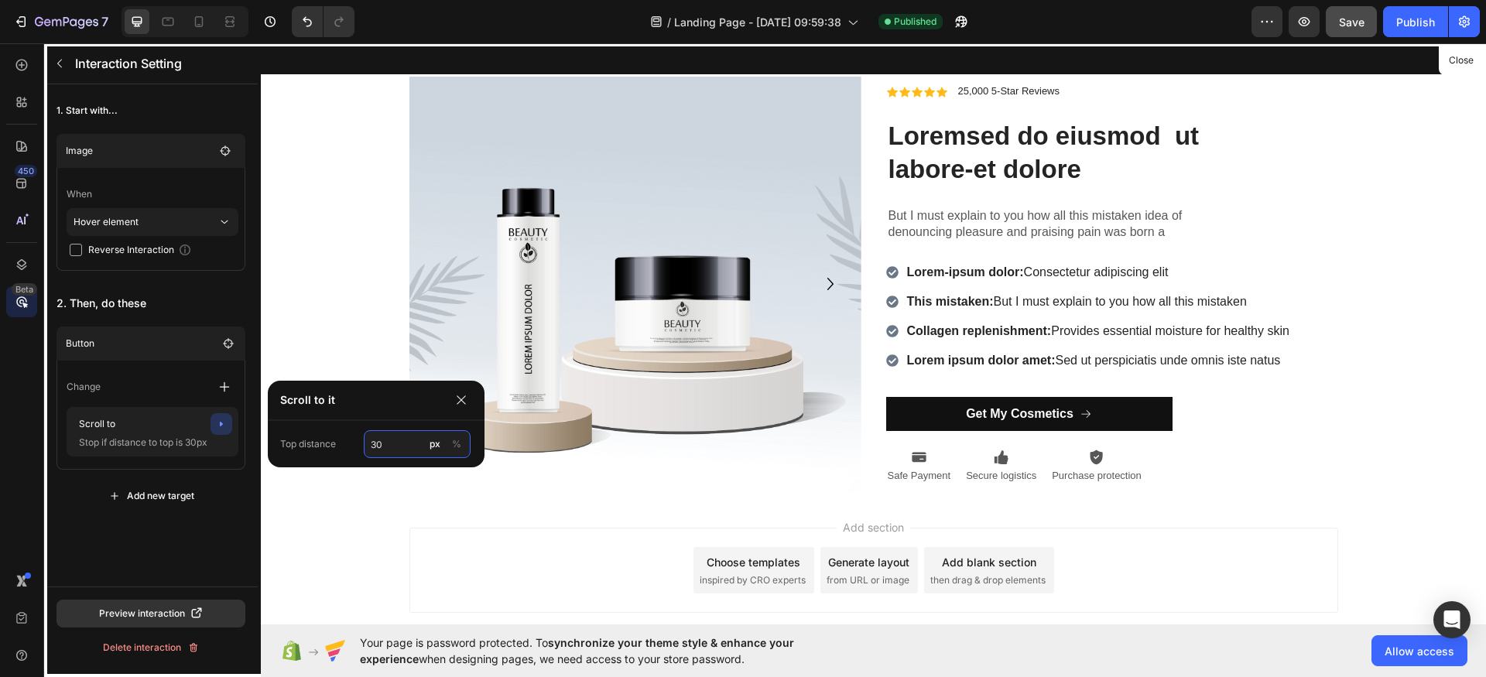
click at [421, 450] on input "30" at bounding box center [417, 444] width 107 height 28
click at [303, 446] on p "Top distance" at bounding box center [308, 444] width 56 height 14
click at [313, 465] on img at bounding box center [309, 467] width 20 height 20
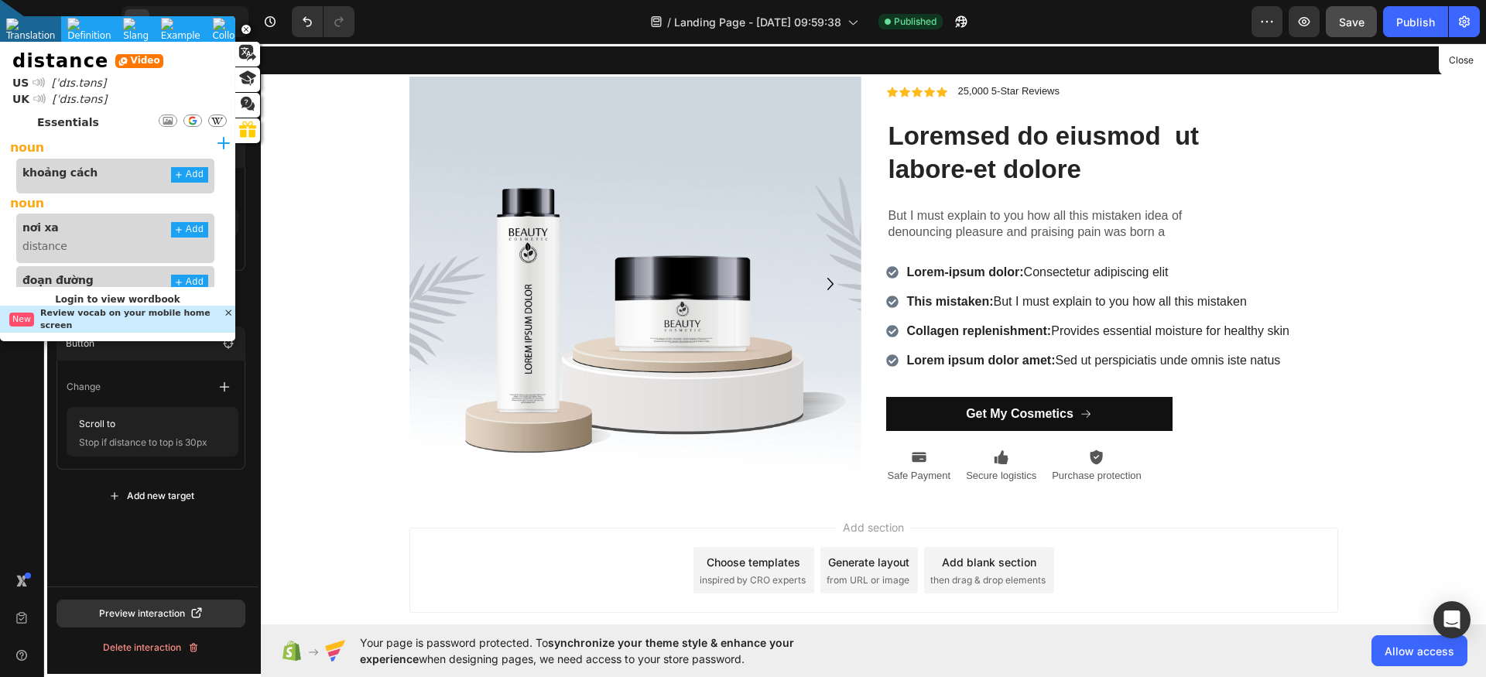
click at [103, 543] on div "1. Start with... Image When Hover element Reverse Interaction 2. Then, do these…" at bounding box center [151, 335] width 214 height 502
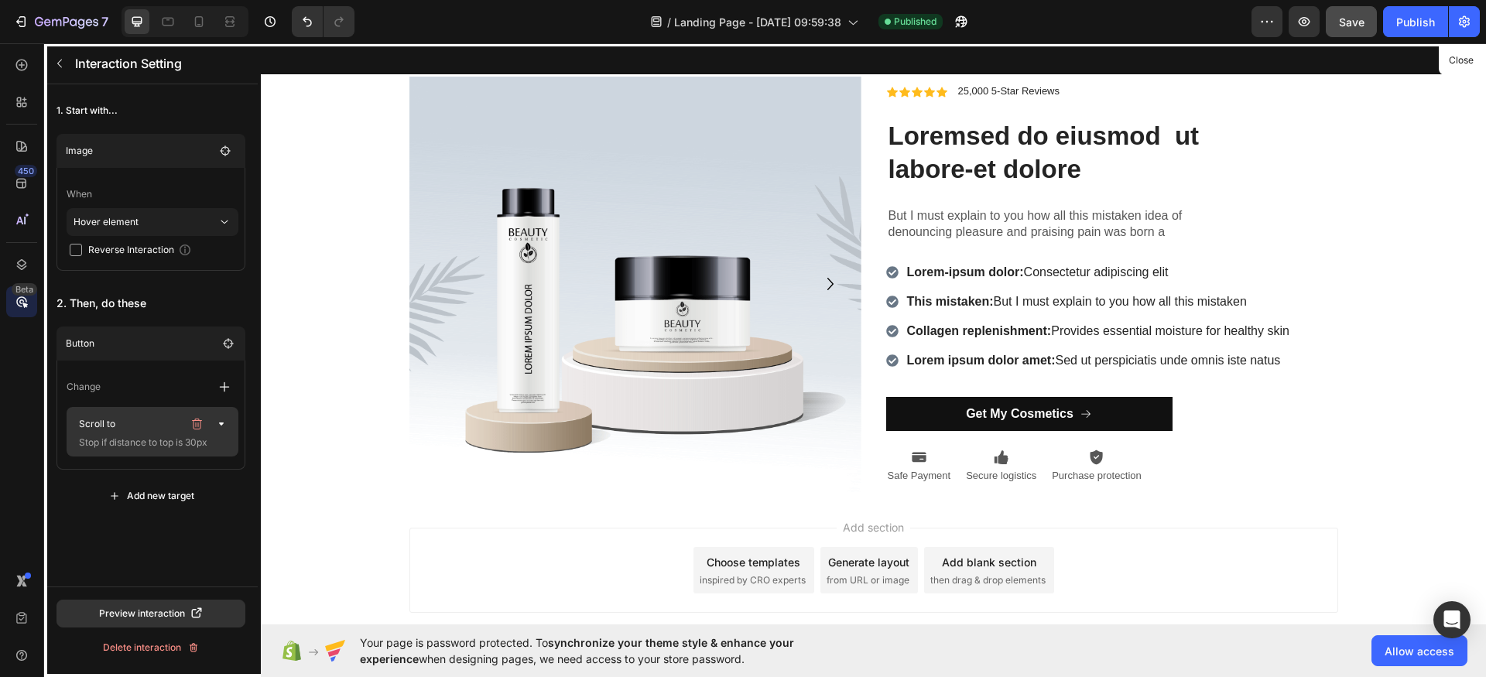
click at [214, 451] on div "Scroll to Stop if distance to top is 30px" at bounding box center [153, 432] width 172 height 50
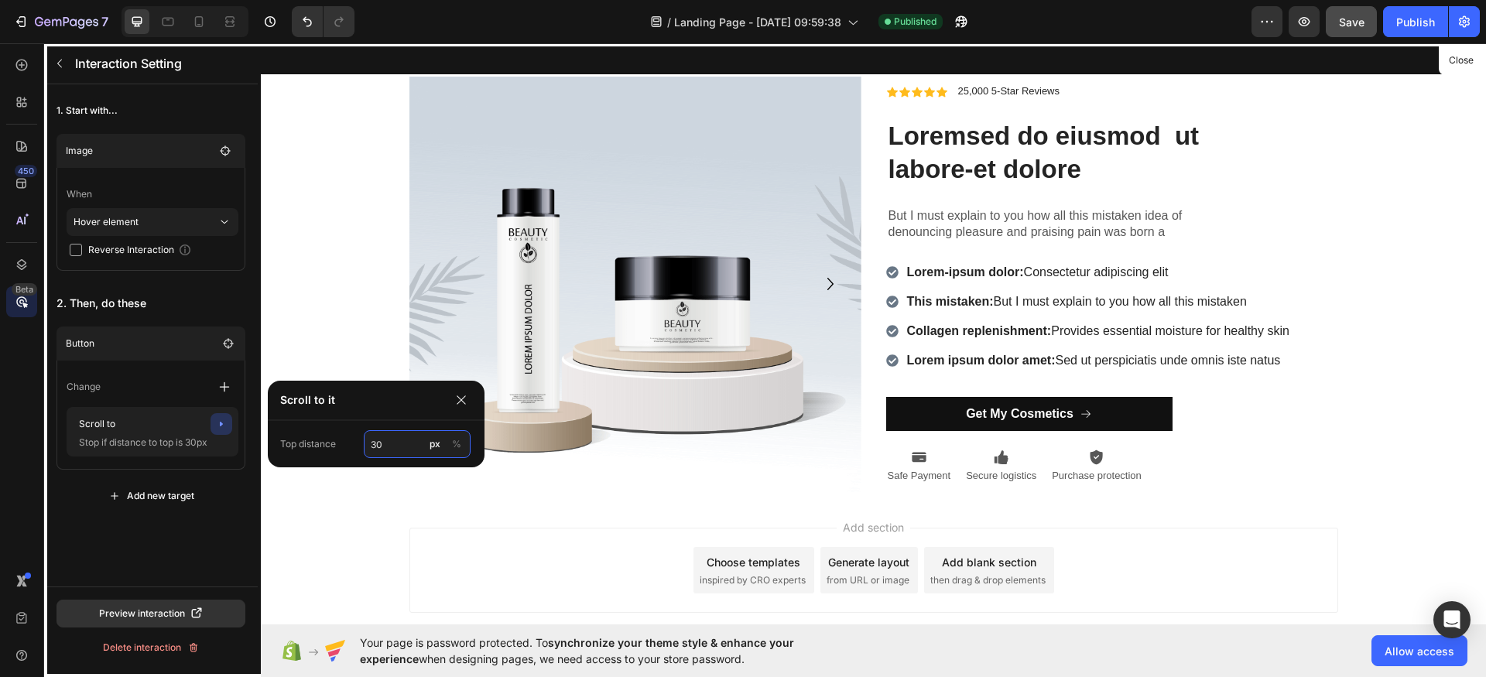
click at [376, 448] on input "30" at bounding box center [417, 444] width 107 height 28
type input "1"
click at [368, 501] on div at bounding box center [873, 333] width 1225 height 581
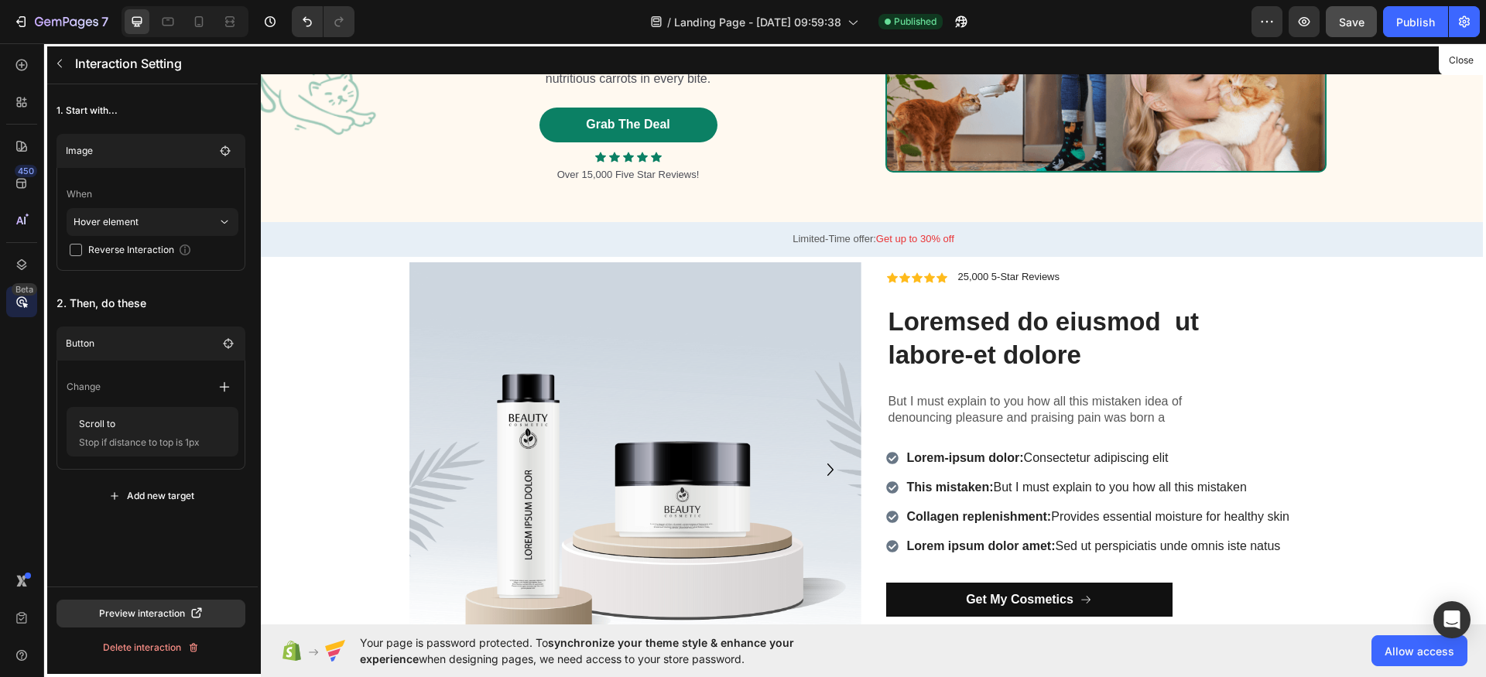
scroll to position [0, 0]
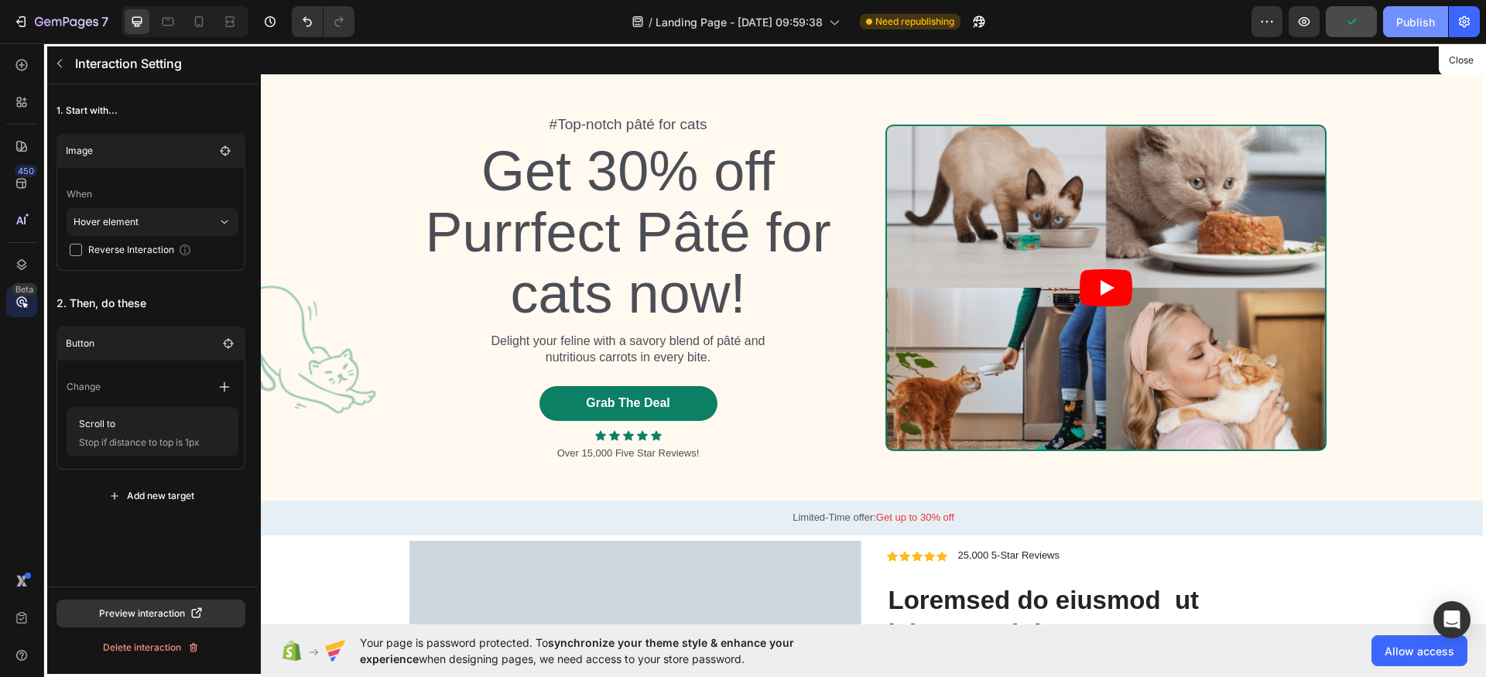
click at [1421, 20] on div "Publish" at bounding box center [1415, 22] width 39 height 16
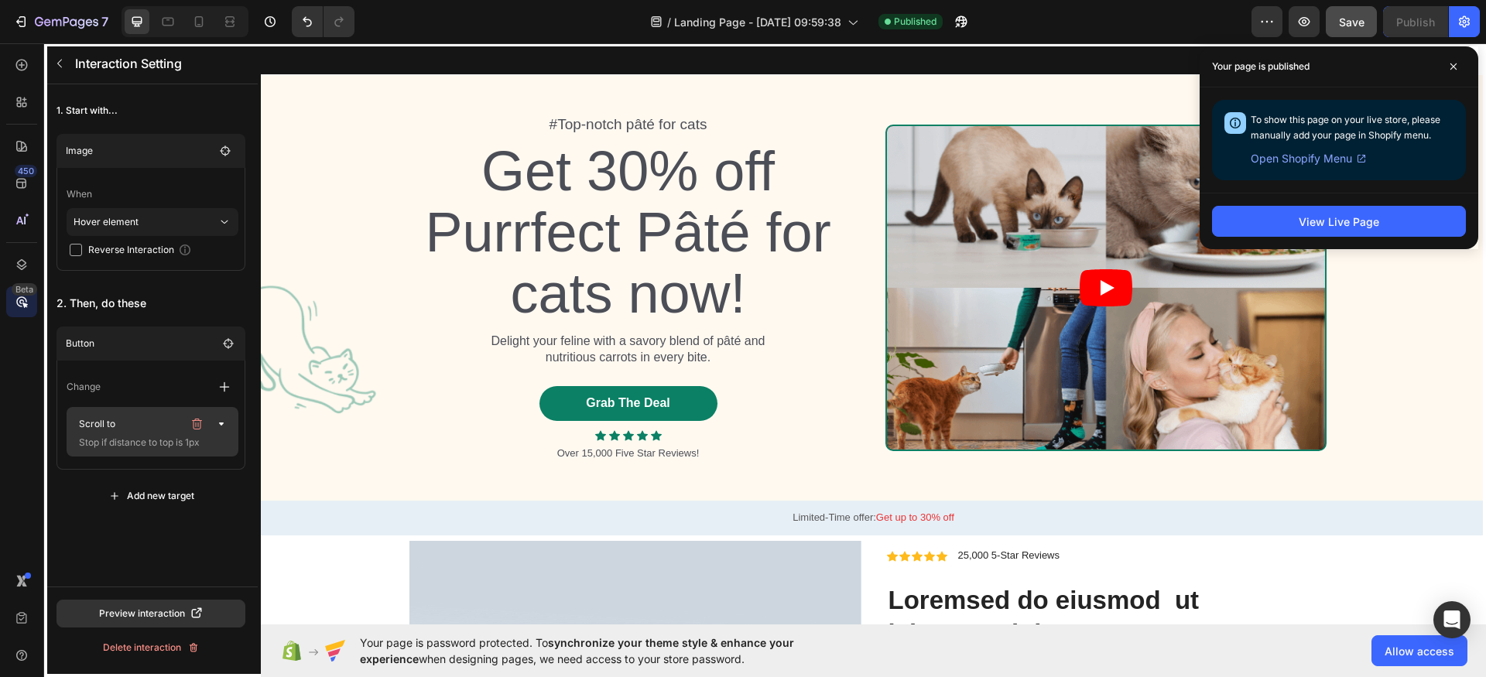
click at [162, 431] on p "Scroll to" at bounding box center [128, 424] width 110 height 22
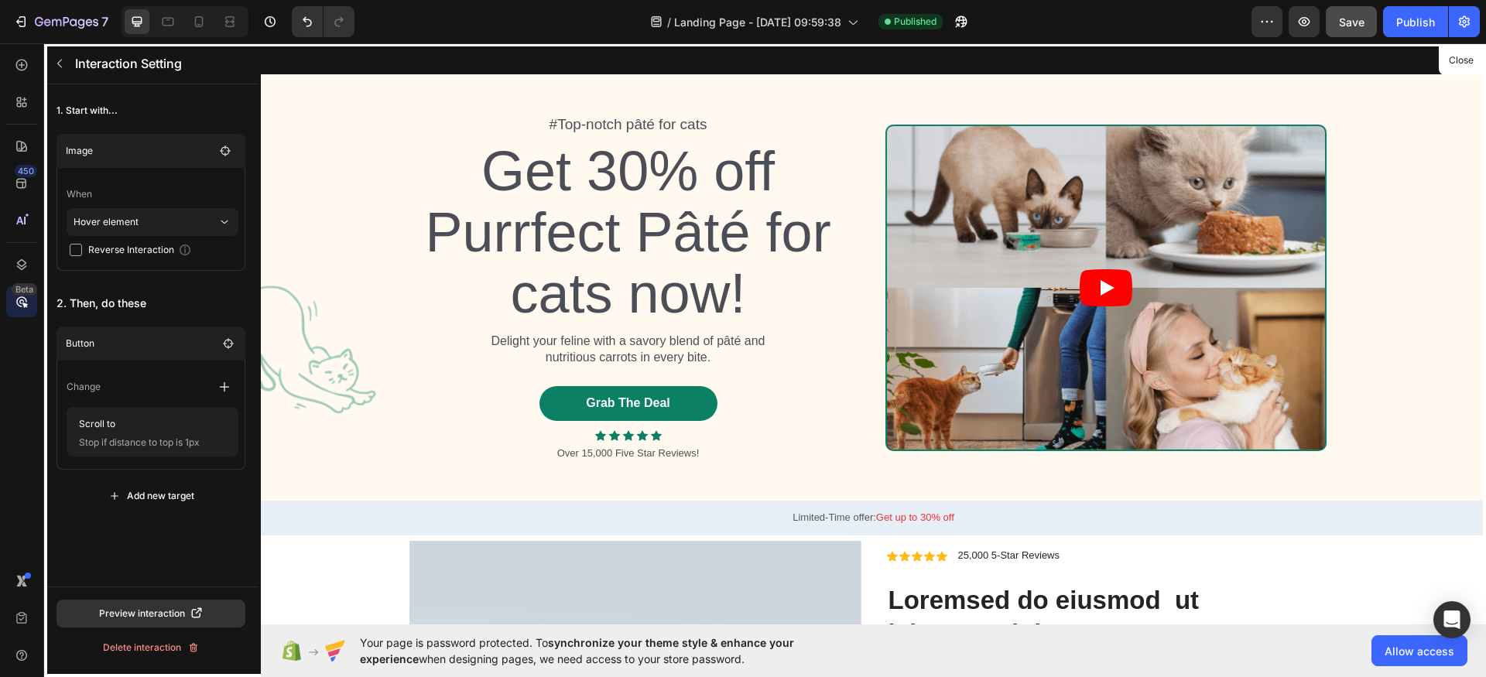
drag, startPoint x: 167, startPoint y: 388, endPoint x: 238, endPoint y: 392, distance: 71.3
click at [169, 388] on div "Change" at bounding box center [153, 387] width 172 height 28
click at [221, 388] on icon "button" at bounding box center [224, 386] width 15 height 15
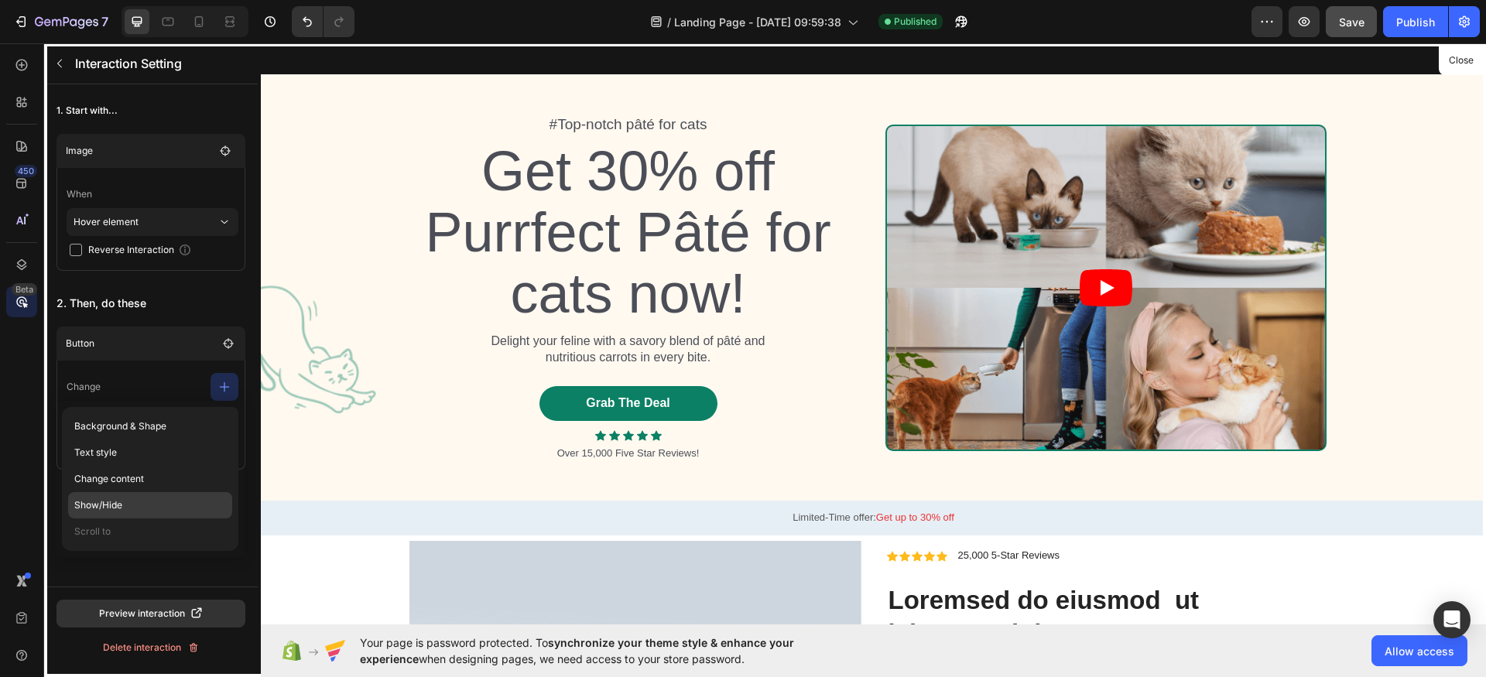
click at [161, 501] on p "Show/Hide" at bounding box center [150, 505] width 164 height 26
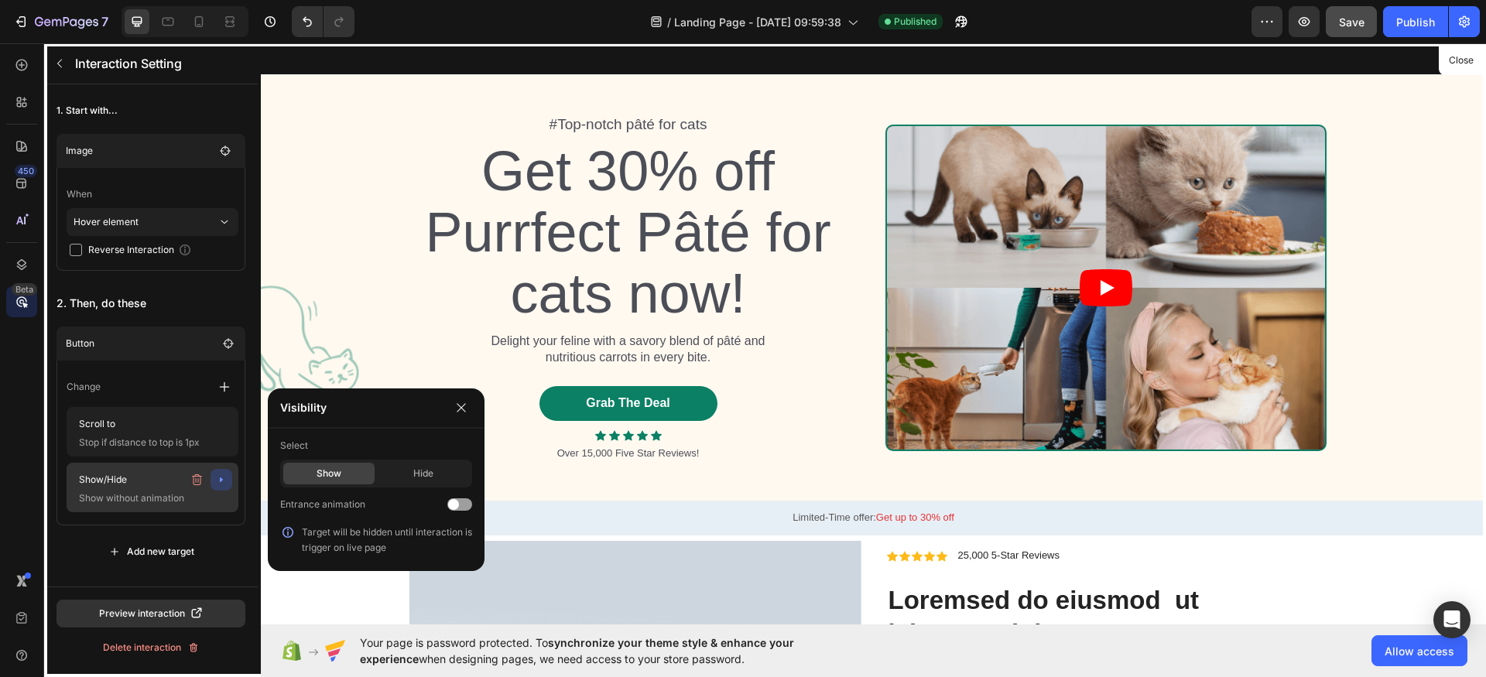
click at [125, 493] on p "Show without animation" at bounding box center [150, 498] width 155 height 15
click at [190, 484] on icon "button" at bounding box center [196, 480] width 12 height 12
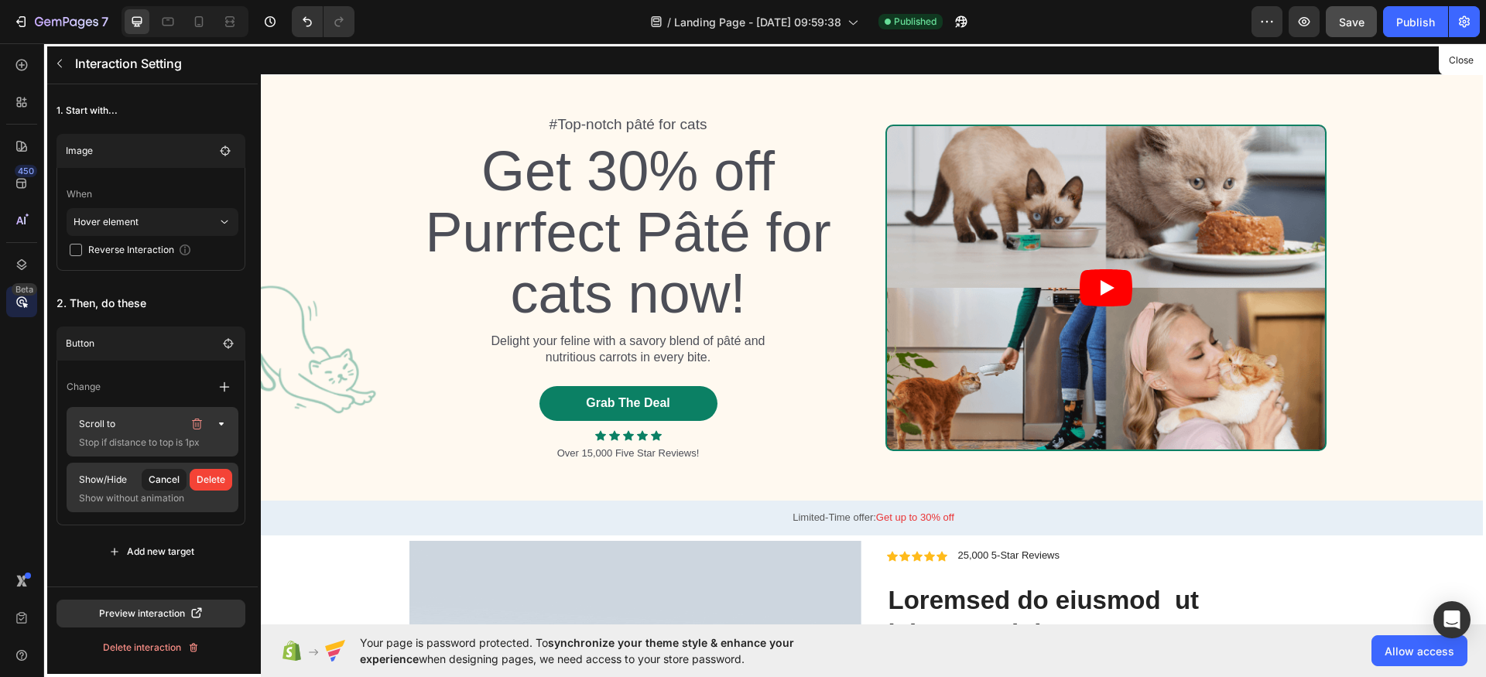
click at [203, 435] on p "Stop if distance to top is 1px" at bounding box center [150, 442] width 155 height 15
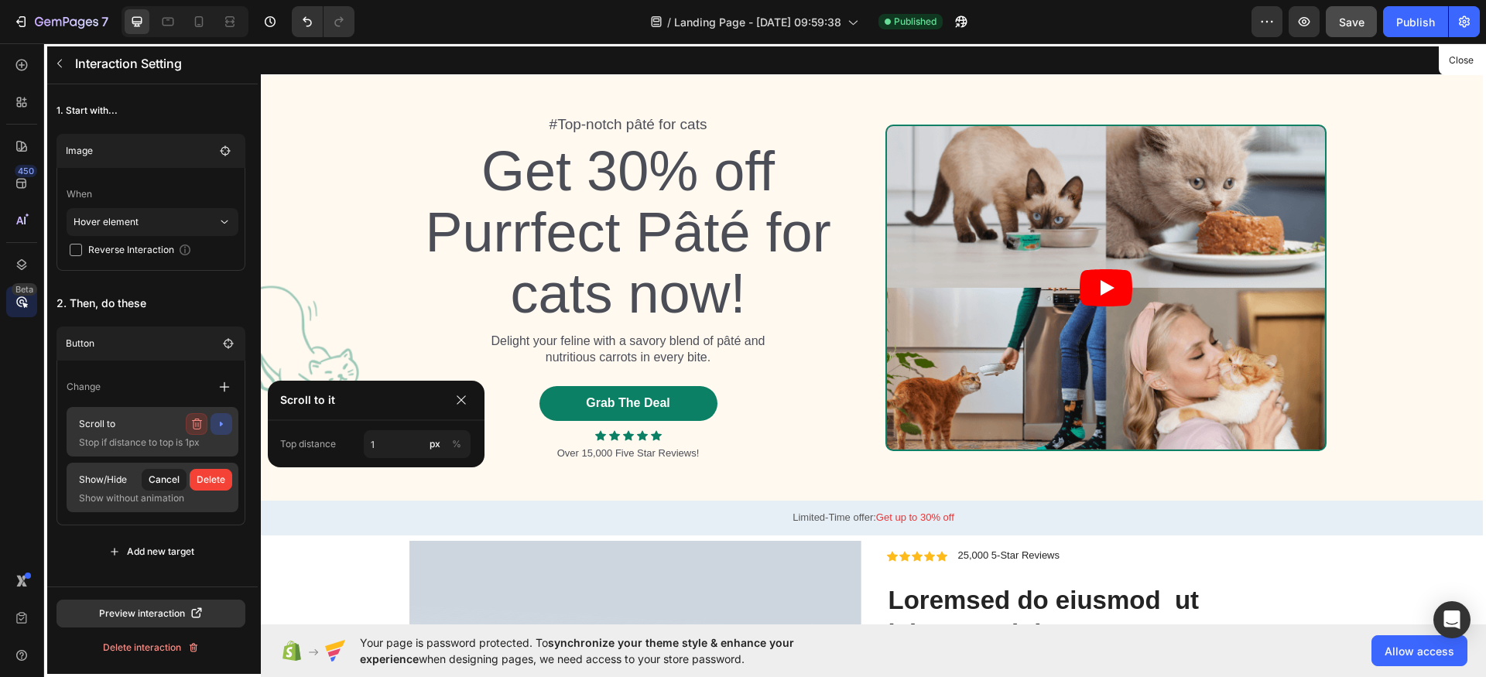
click at [192, 429] on icon "button" at bounding box center [196, 424] width 12 height 12
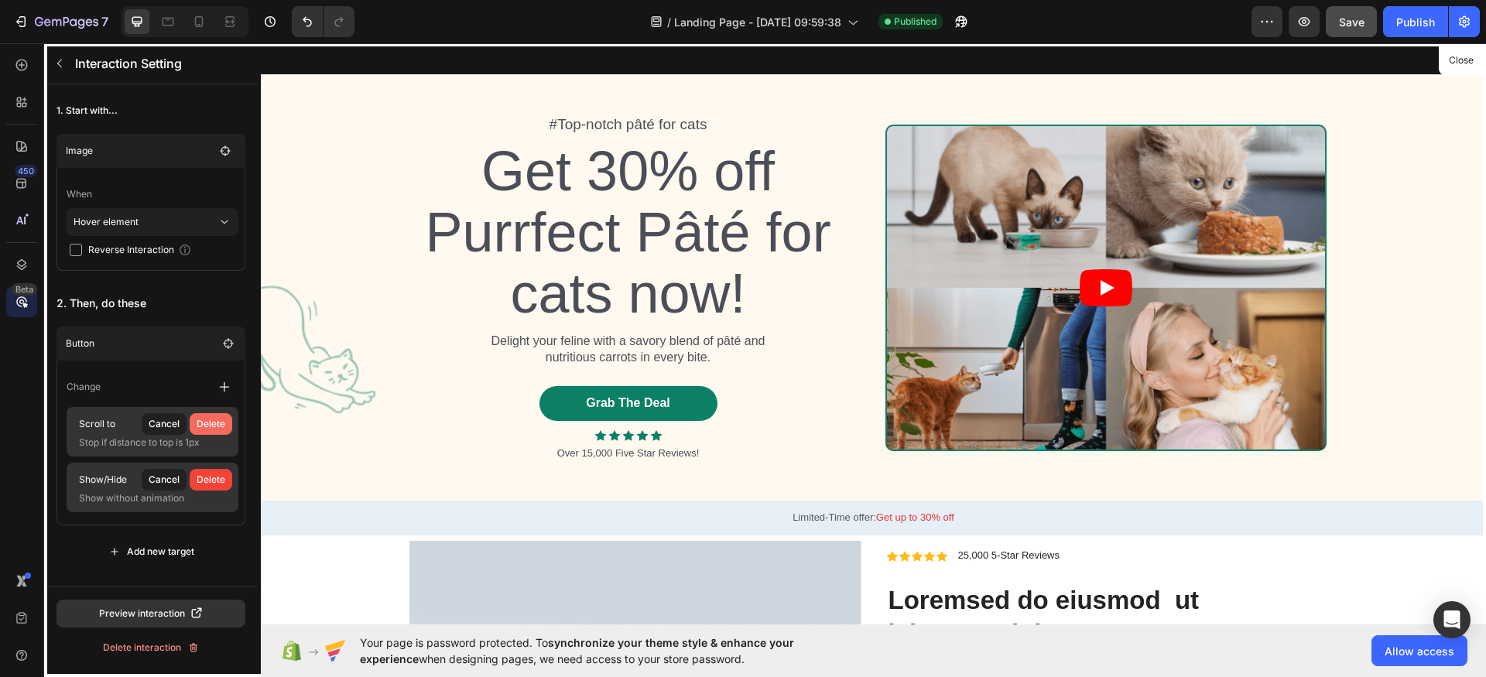
click at [217, 432] on button "Delete" at bounding box center [211, 424] width 43 height 22
click at [207, 433] on button "Delete" at bounding box center [211, 424] width 43 height 22
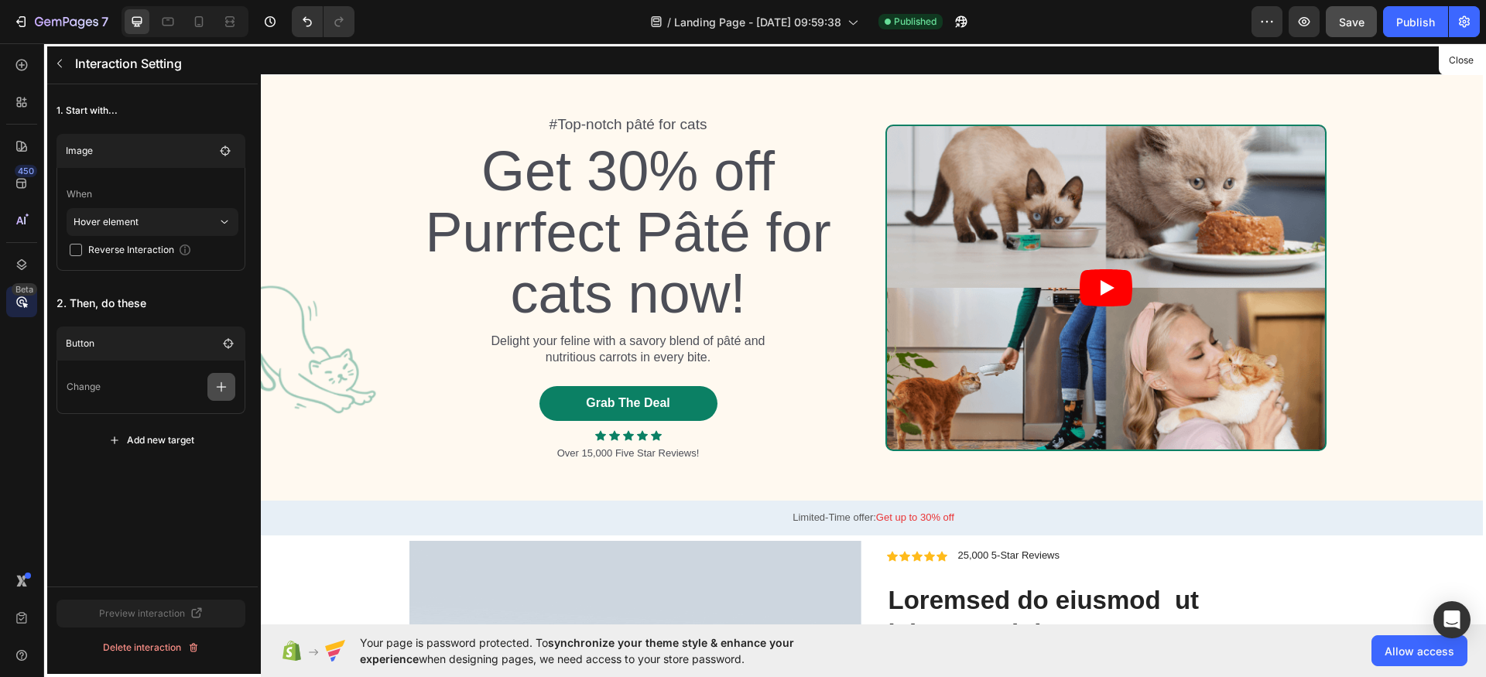
click at [217, 387] on icon "button" at bounding box center [222, 387] width 10 height 10
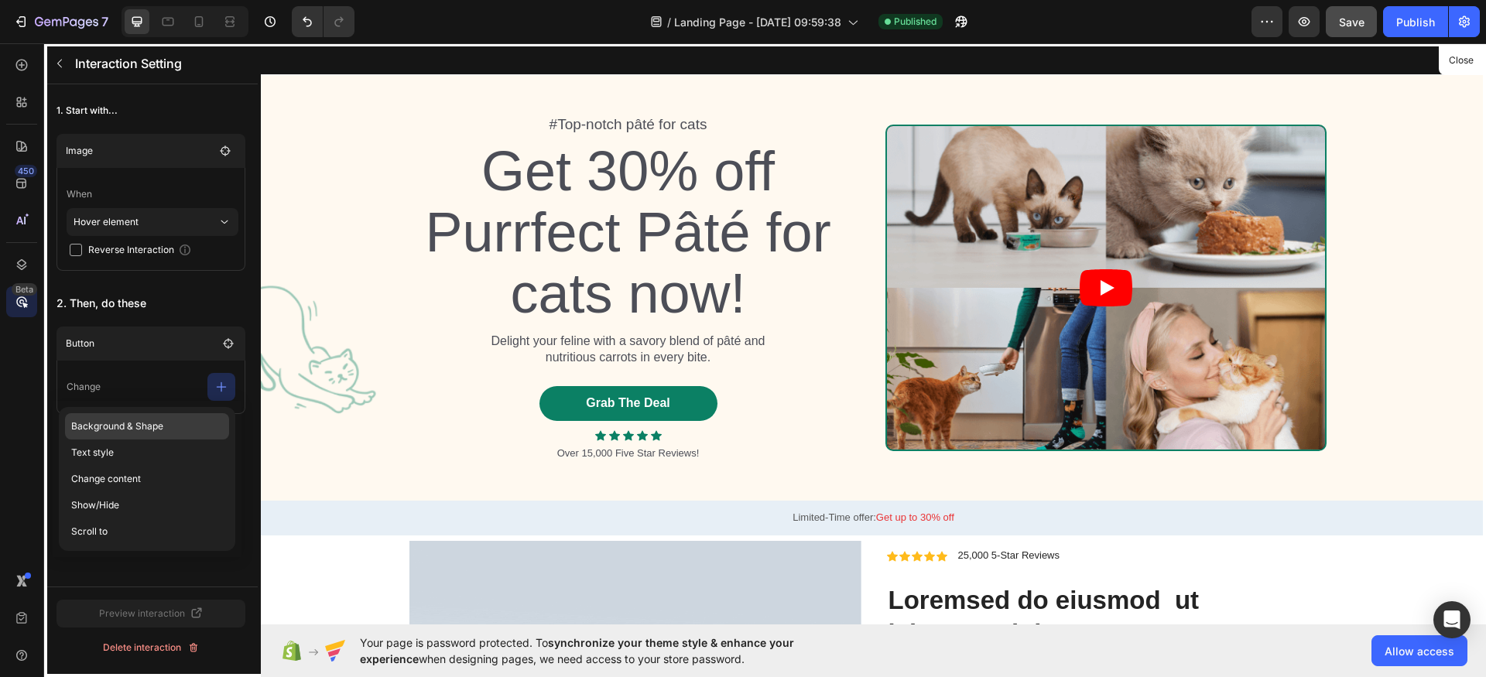
click at [183, 425] on p "Background & Shape" at bounding box center [147, 426] width 164 height 26
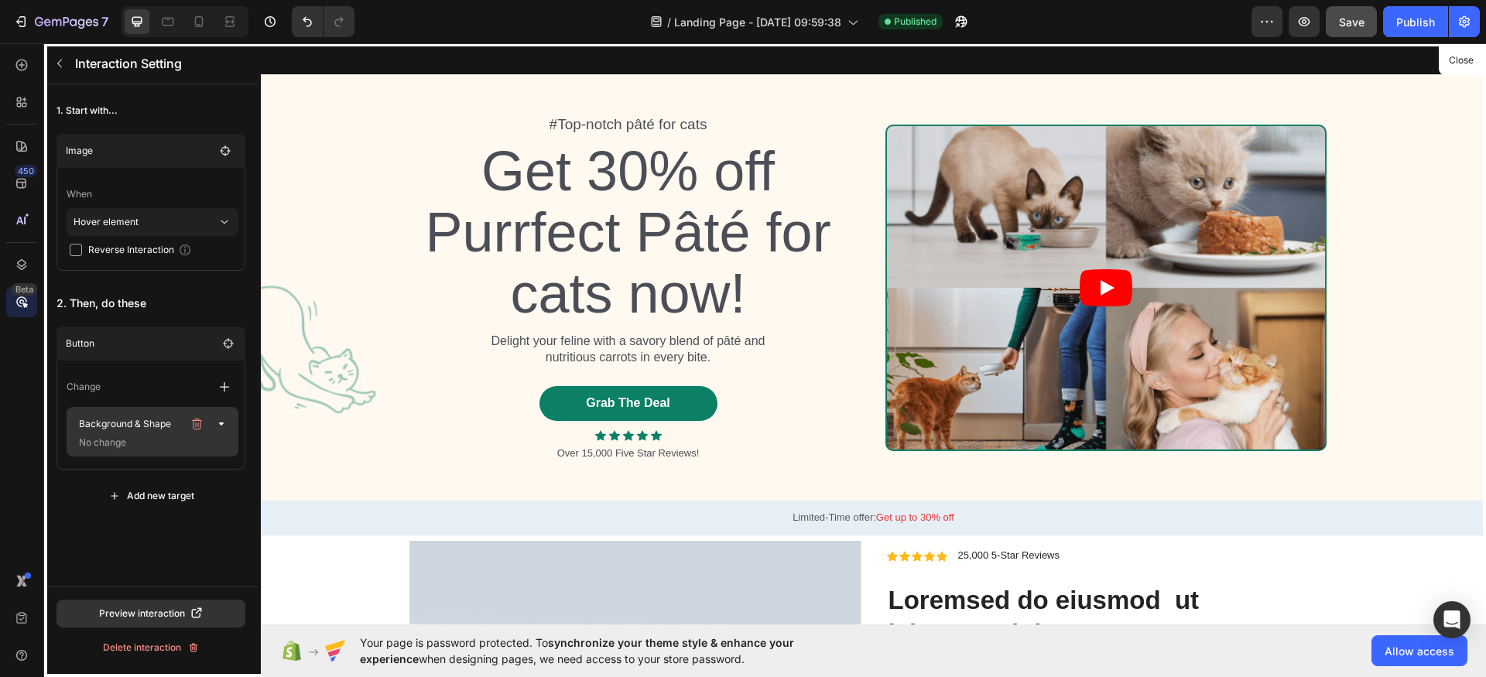
click at [179, 410] on div "Background & Shape No change" at bounding box center [153, 432] width 172 height 50
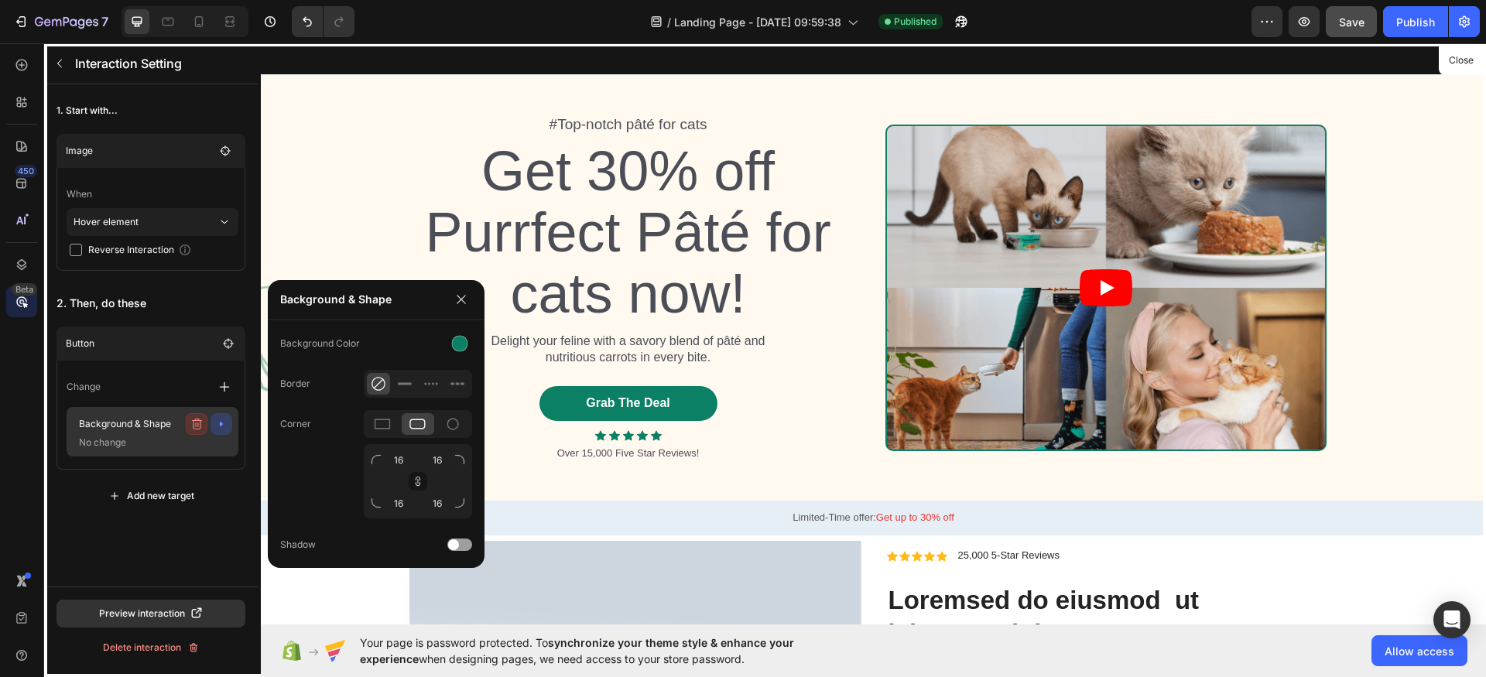
click at [202, 426] on icon "button" at bounding box center [196, 424] width 12 height 12
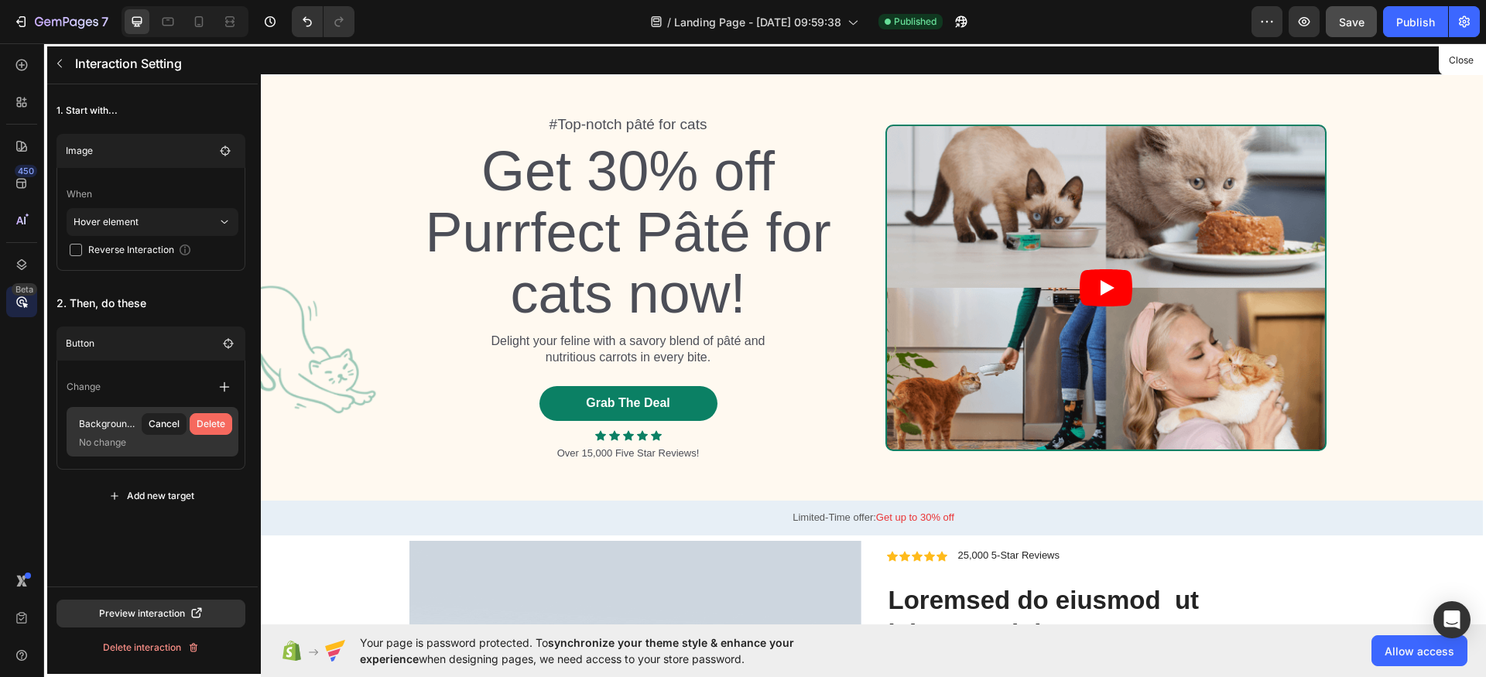
click at [212, 430] on div "Delete" at bounding box center [211, 424] width 29 height 14
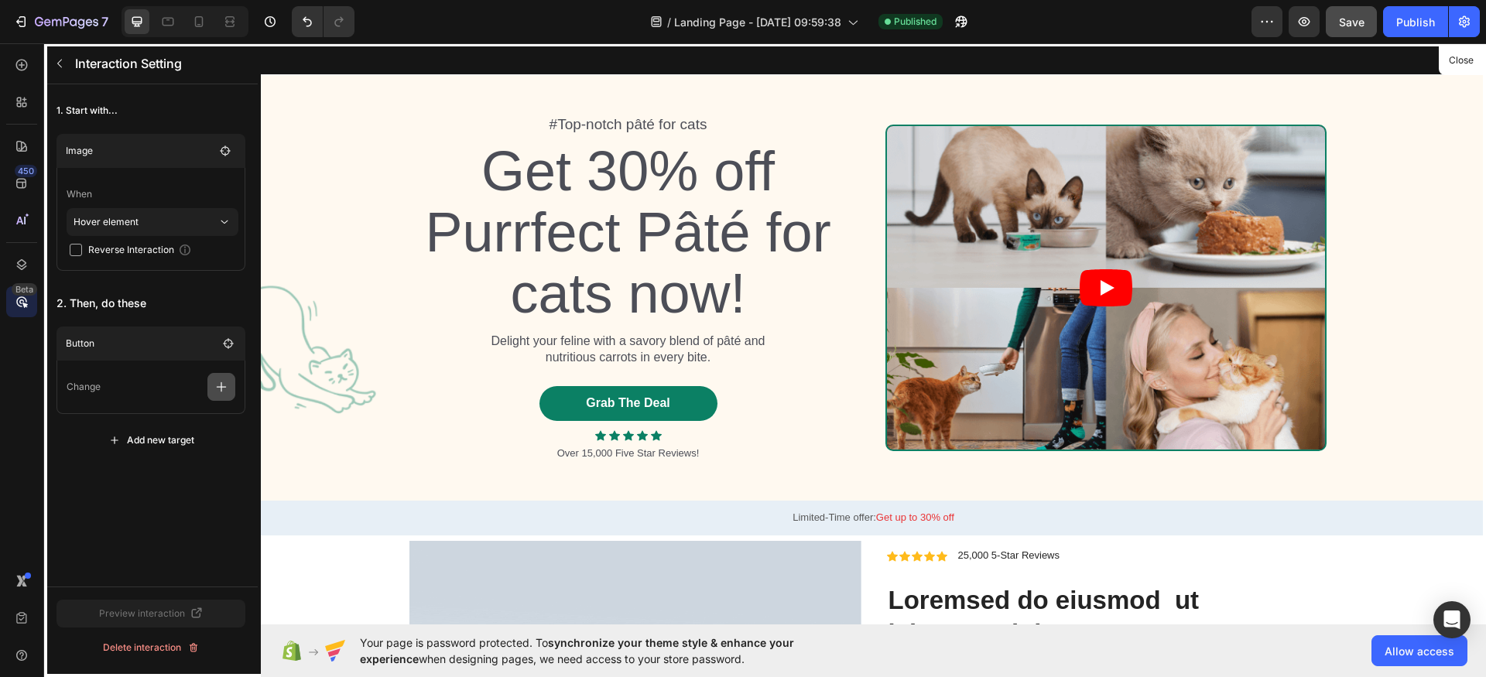
click at [215, 385] on icon "button" at bounding box center [221, 386] width 15 height 15
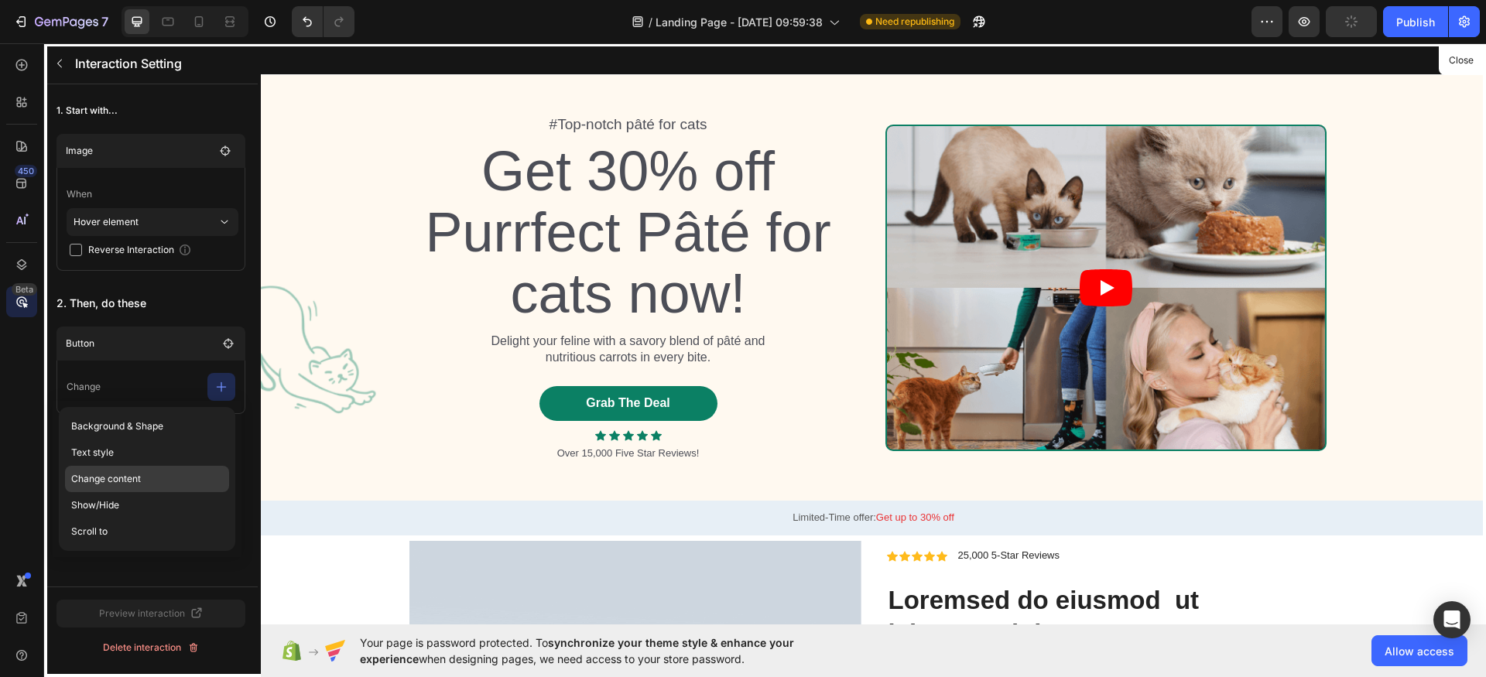
click at [156, 486] on p "Change content" at bounding box center [147, 479] width 164 height 26
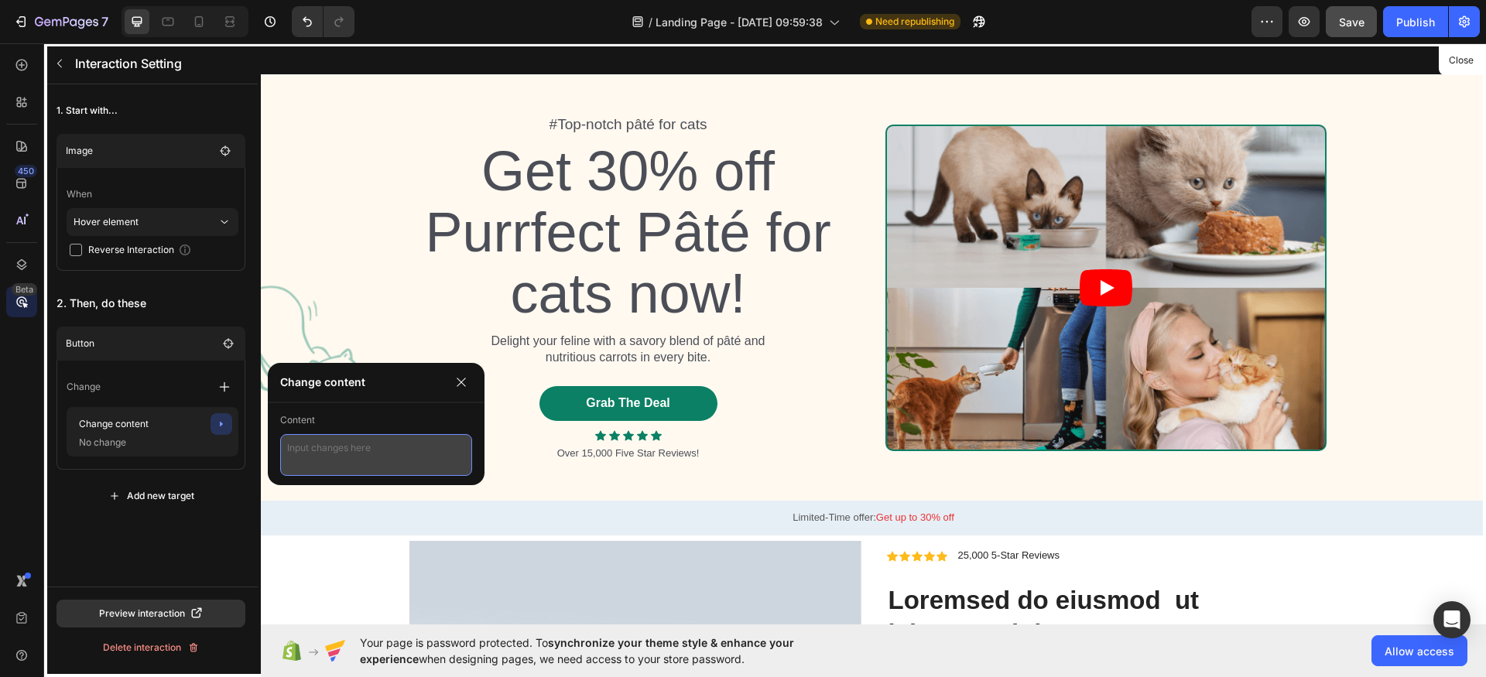
click at [371, 465] on textarea at bounding box center [376, 455] width 192 height 42
type textarea "xin chao"
click at [356, 491] on div at bounding box center [873, 333] width 1225 height 581
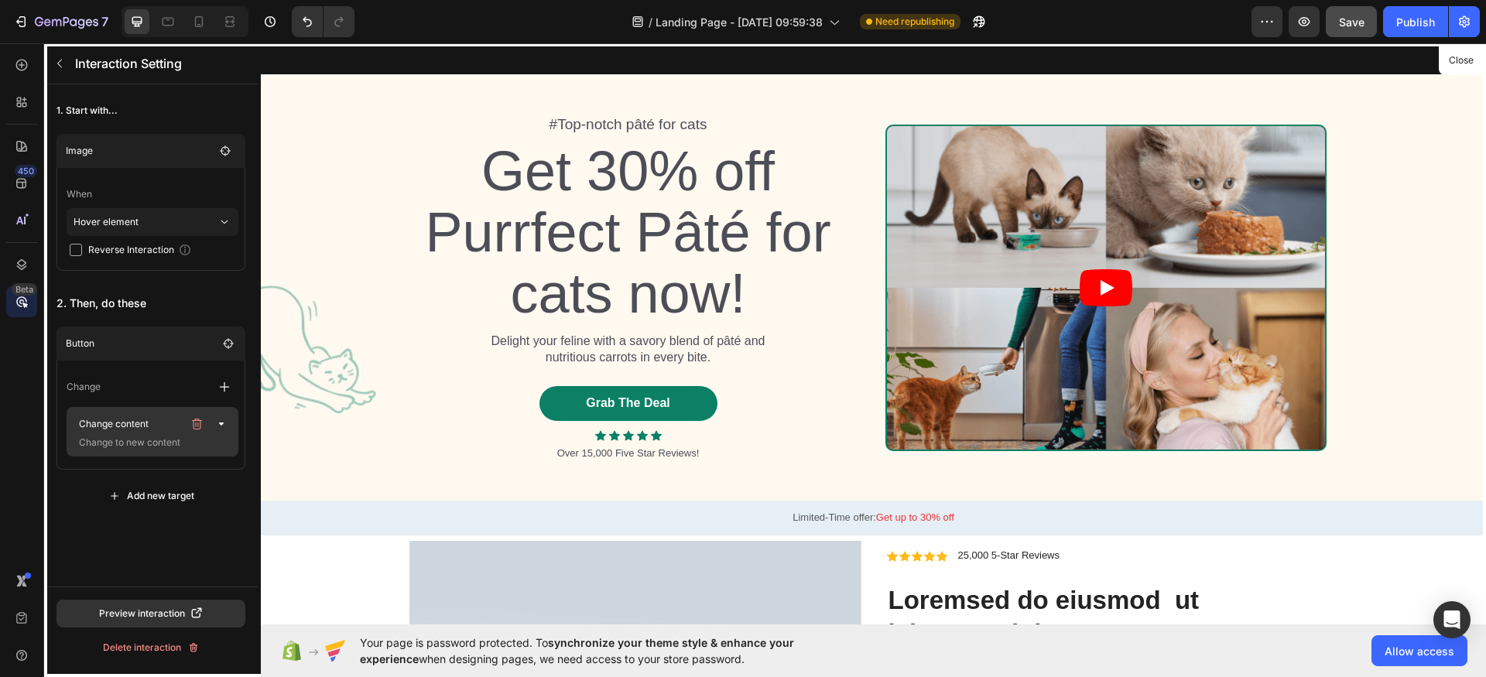
click at [139, 440] on p "Change to new content" at bounding box center [150, 442] width 155 height 15
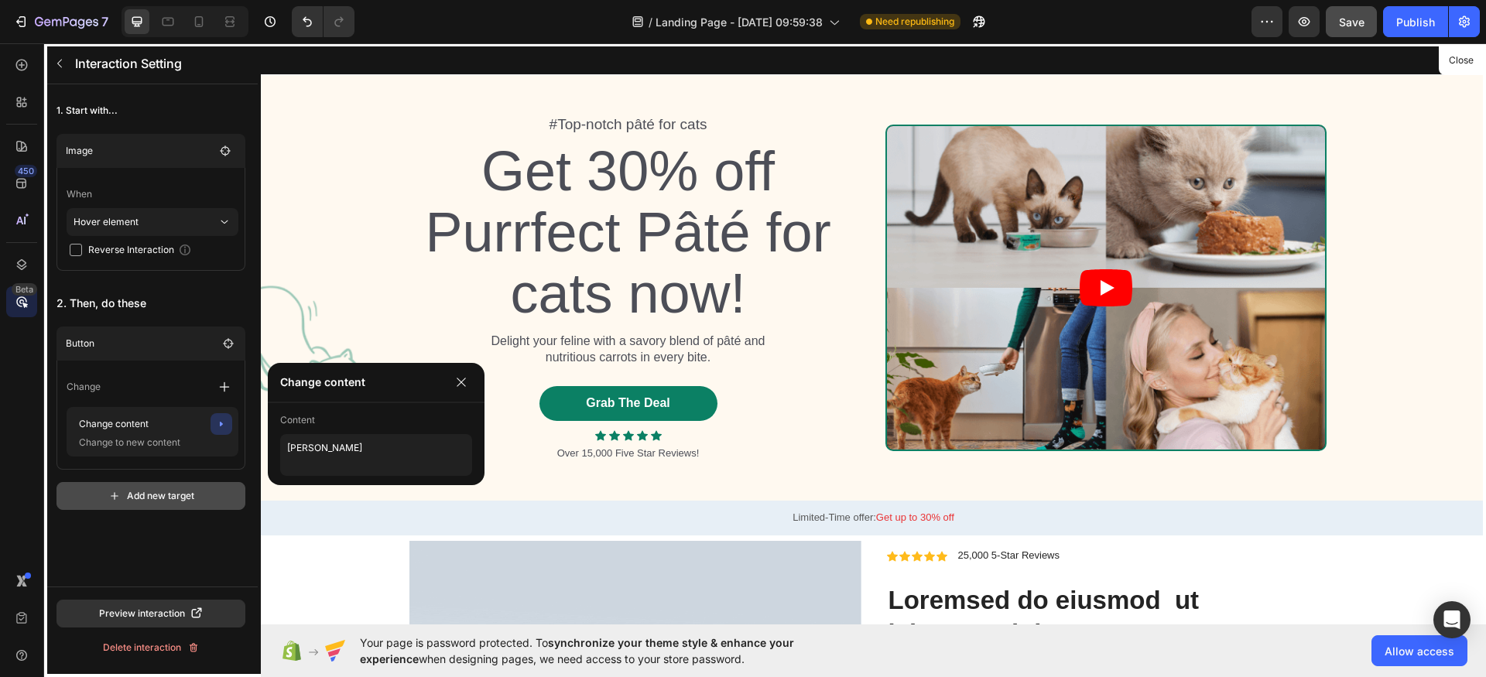
drag, startPoint x: 139, startPoint y: 440, endPoint x: 188, endPoint y: 484, distance: 65.7
click at [140, 441] on p "Change to new content" at bounding box center [150, 442] width 155 height 15
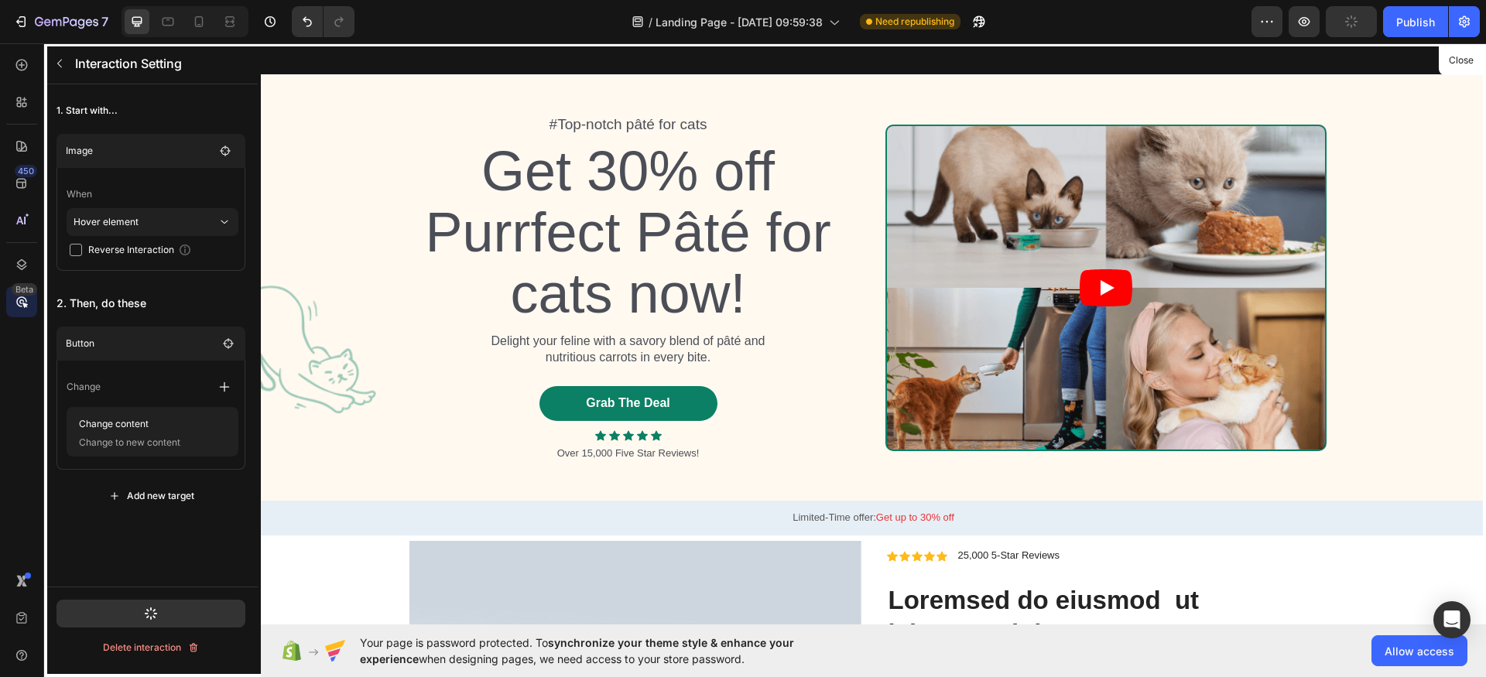
click at [365, 522] on div at bounding box center [873, 333] width 1225 height 581
click at [1429, 19] on div "Publish" at bounding box center [1415, 22] width 39 height 16
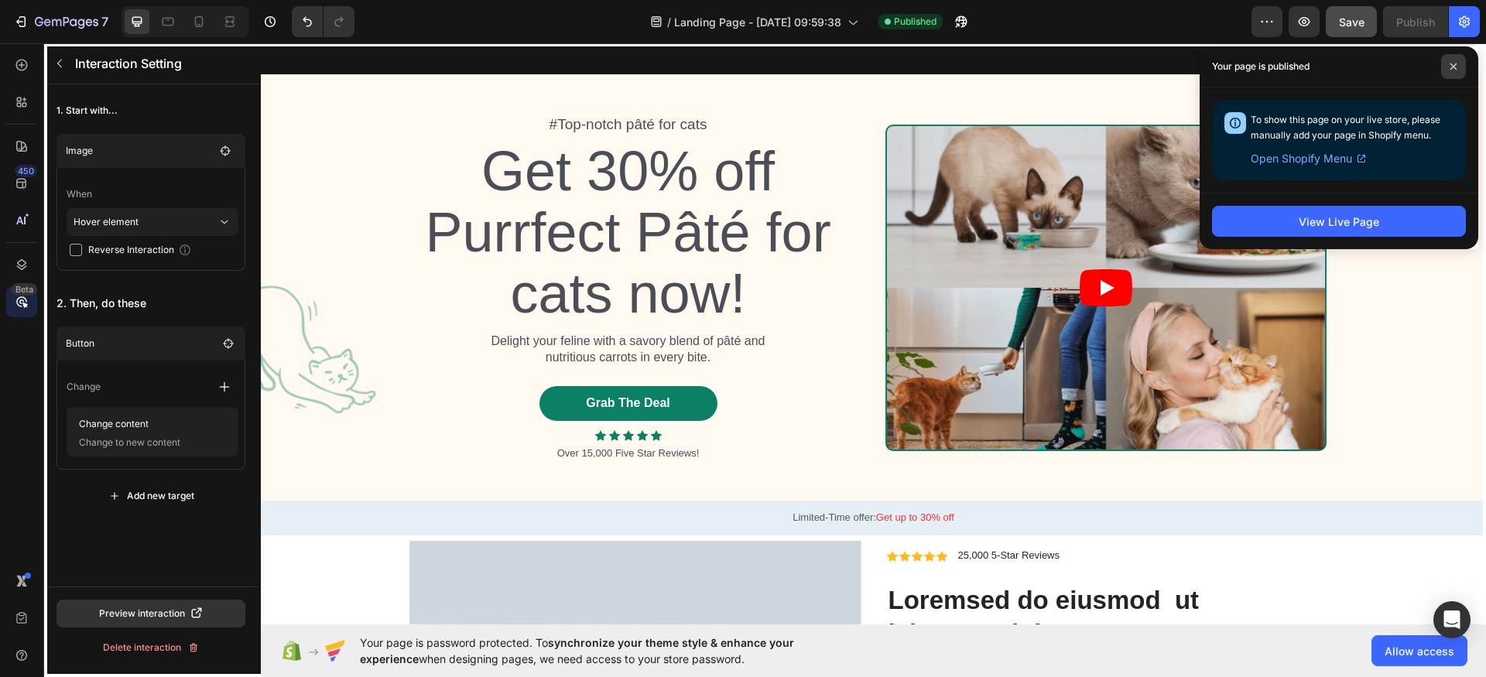
click at [1454, 61] on span at bounding box center [1453, 66] width 25 height 25
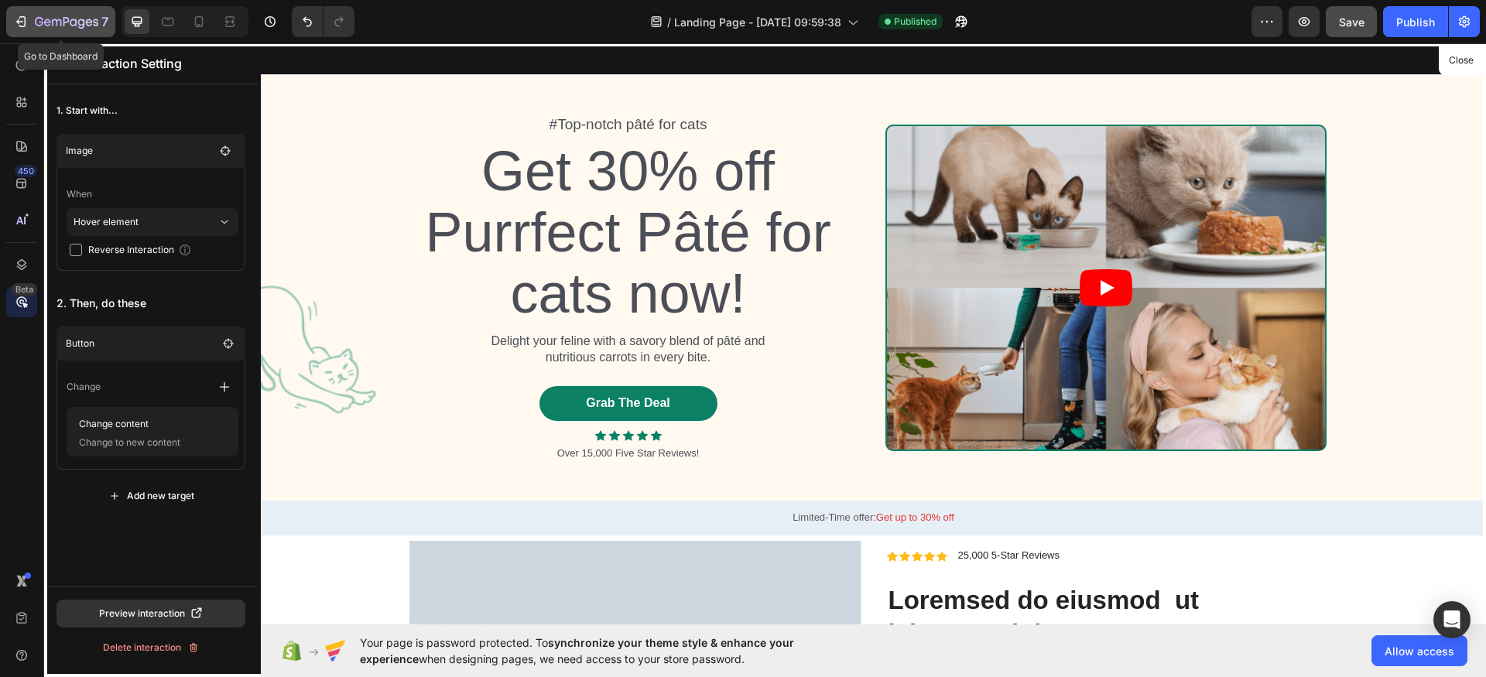
click at [12, 26] on button "7" at bounding box center [60, 21] width 109 height 31
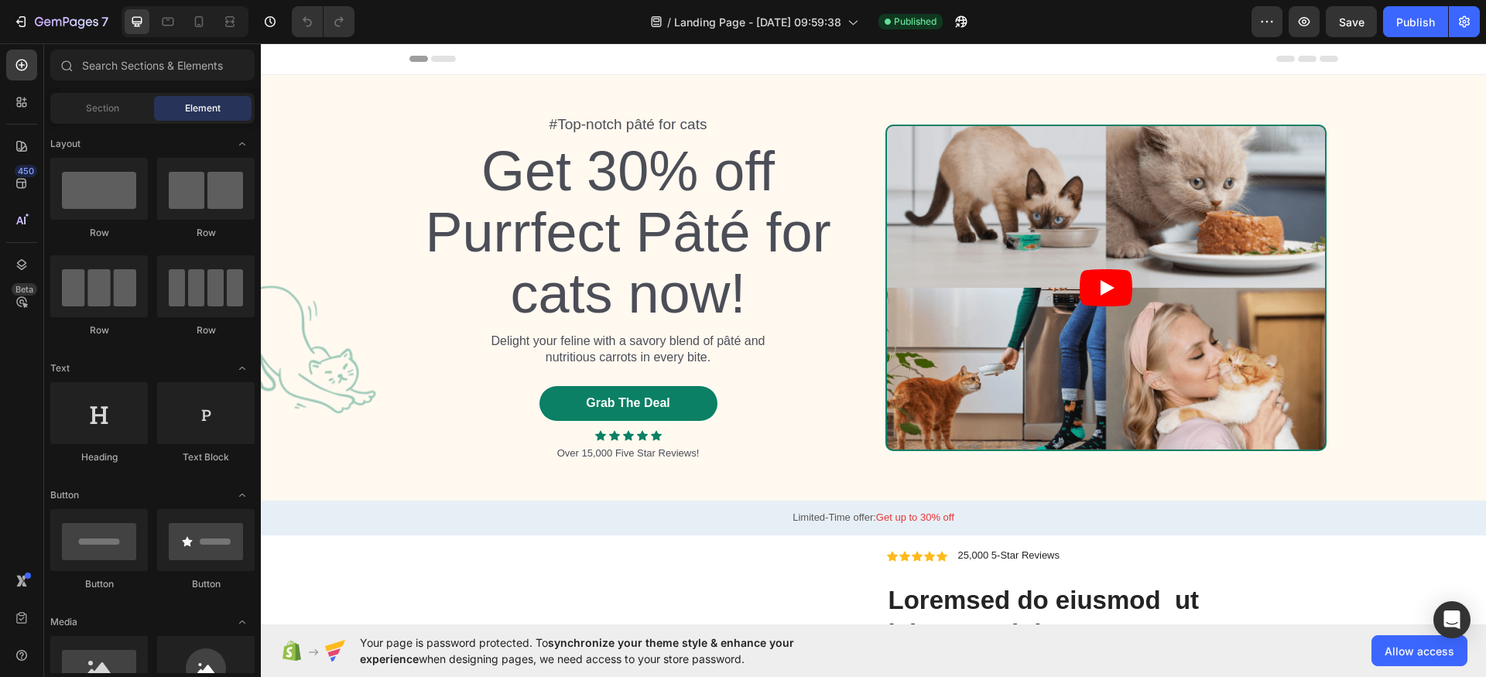
click at [0, 383] on div "450 Beta" at bounding box center [22, 360] width 44 height 634
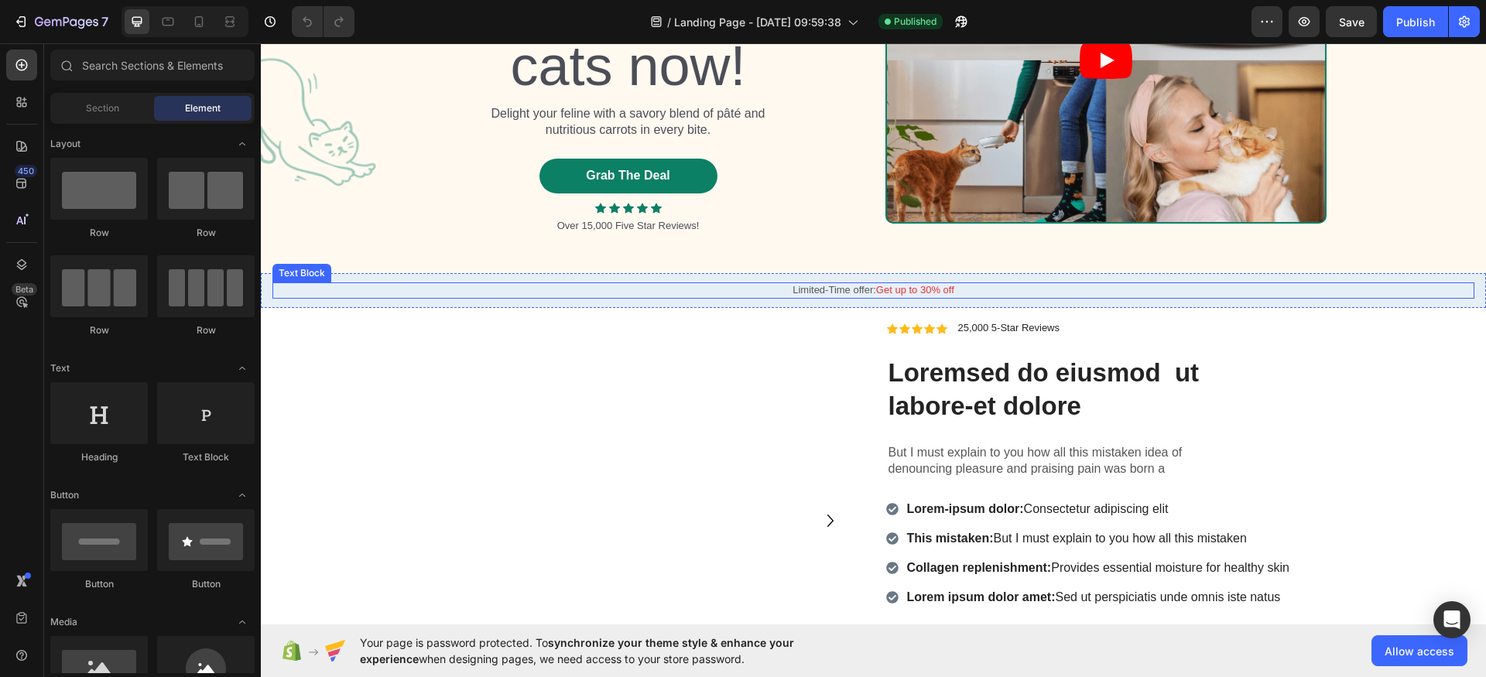
scroll to position [374, 0]
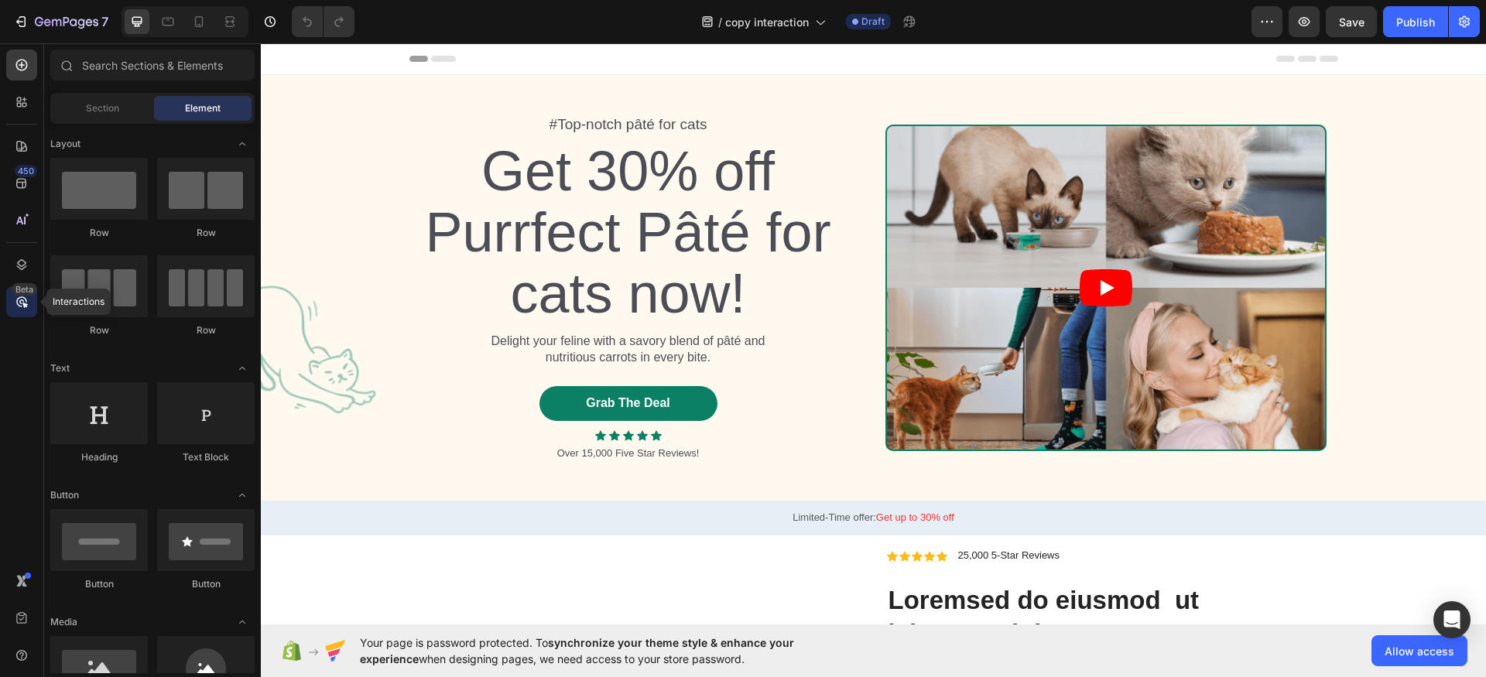
click at [26, 292] on div "Beta" at bounding box center [25, 289] width 26 height 12
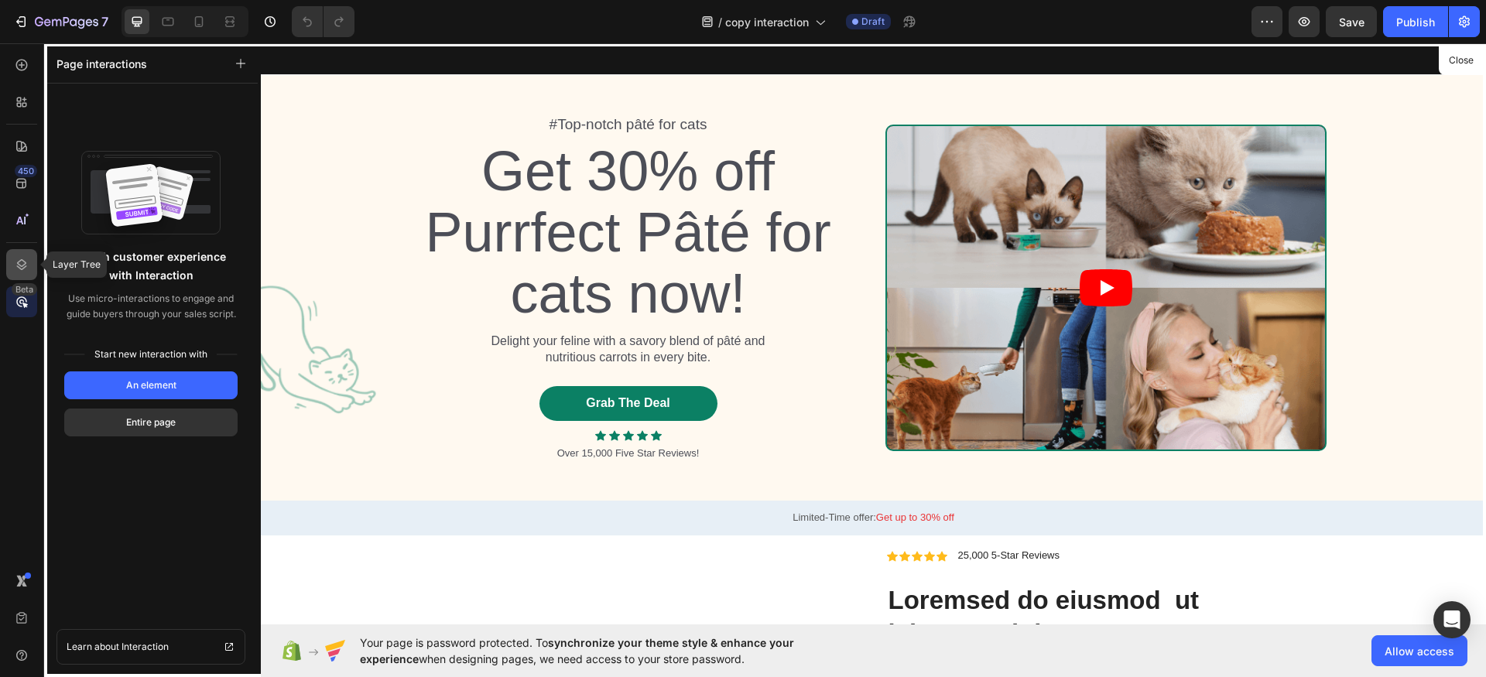
click at [24, 274] on div at bounding box center [21, 264] width 31 height 31
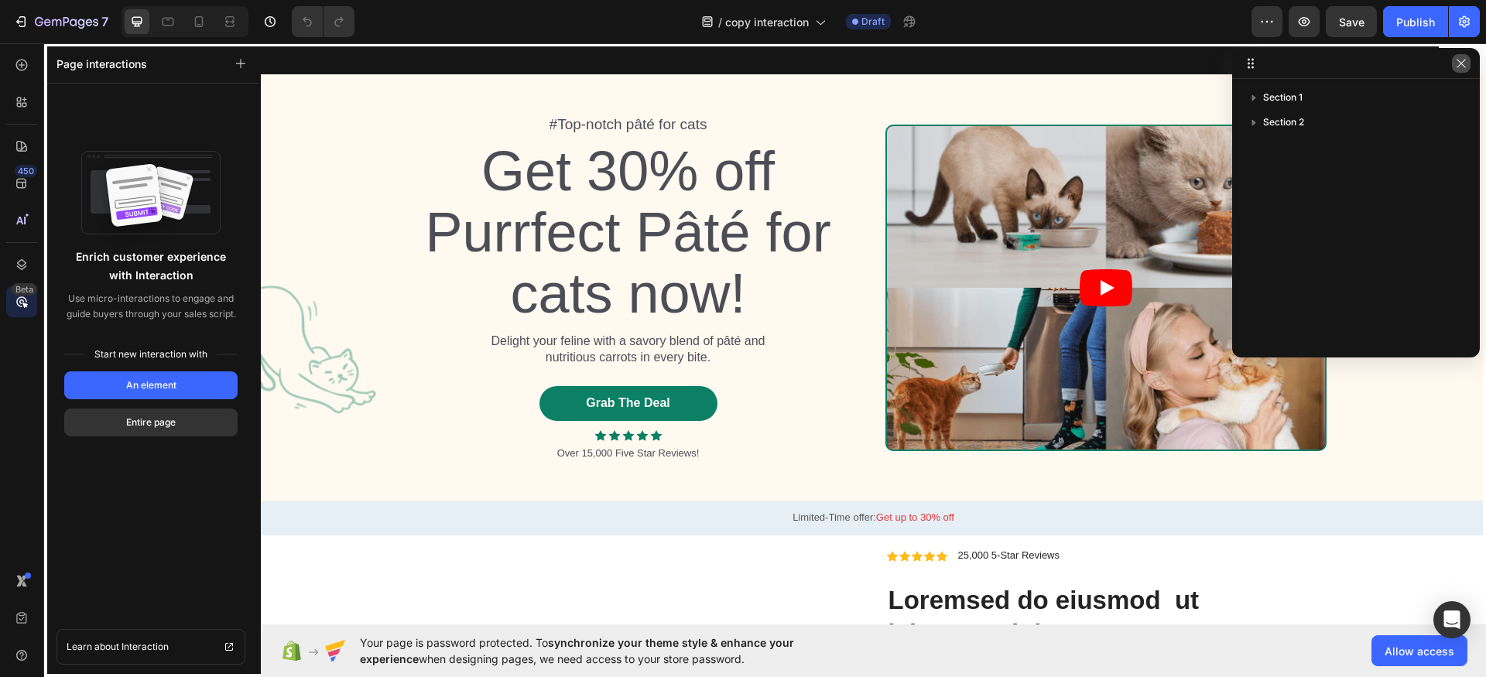
click at [1460, 61] on icon "button" at bounding box center [1461, 63] width 12 height 12
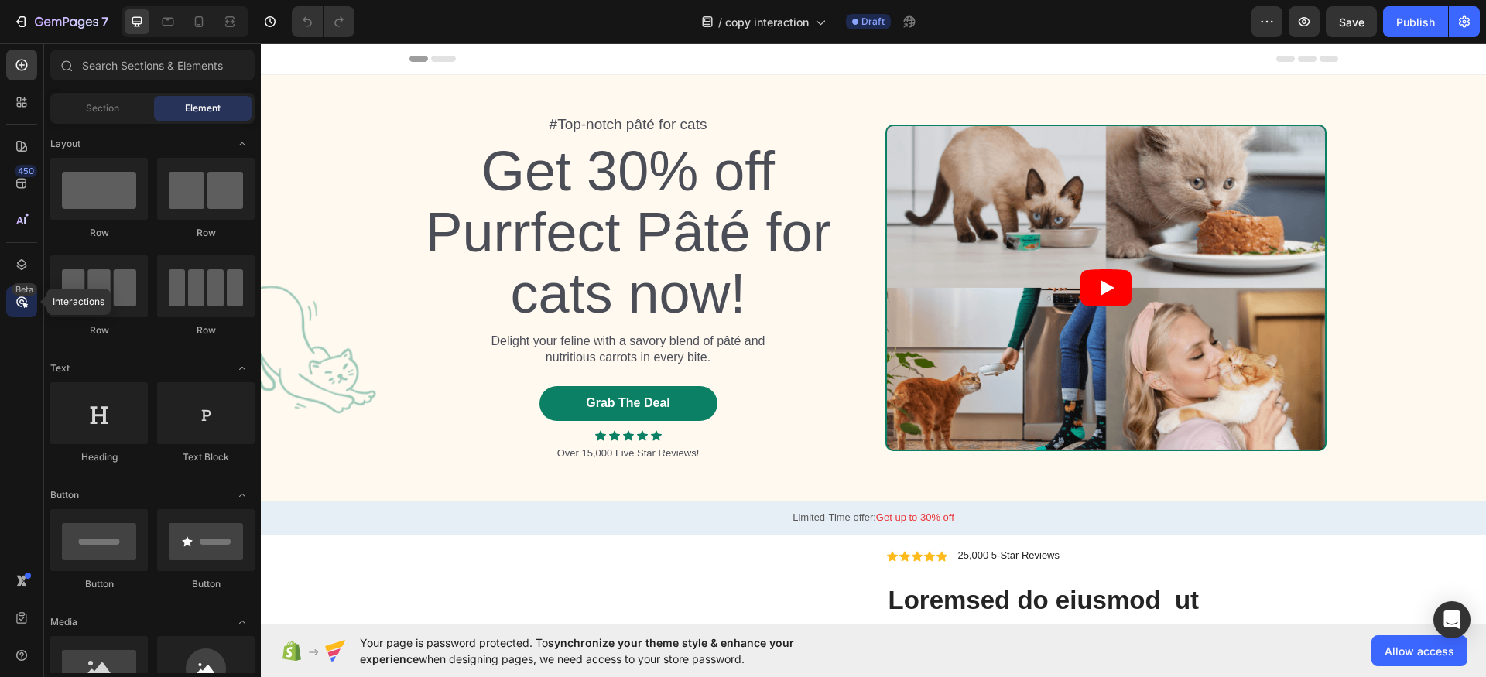
click at [15, 292] on div "Beta" at bounding box center [25, 289] width 26 height 12
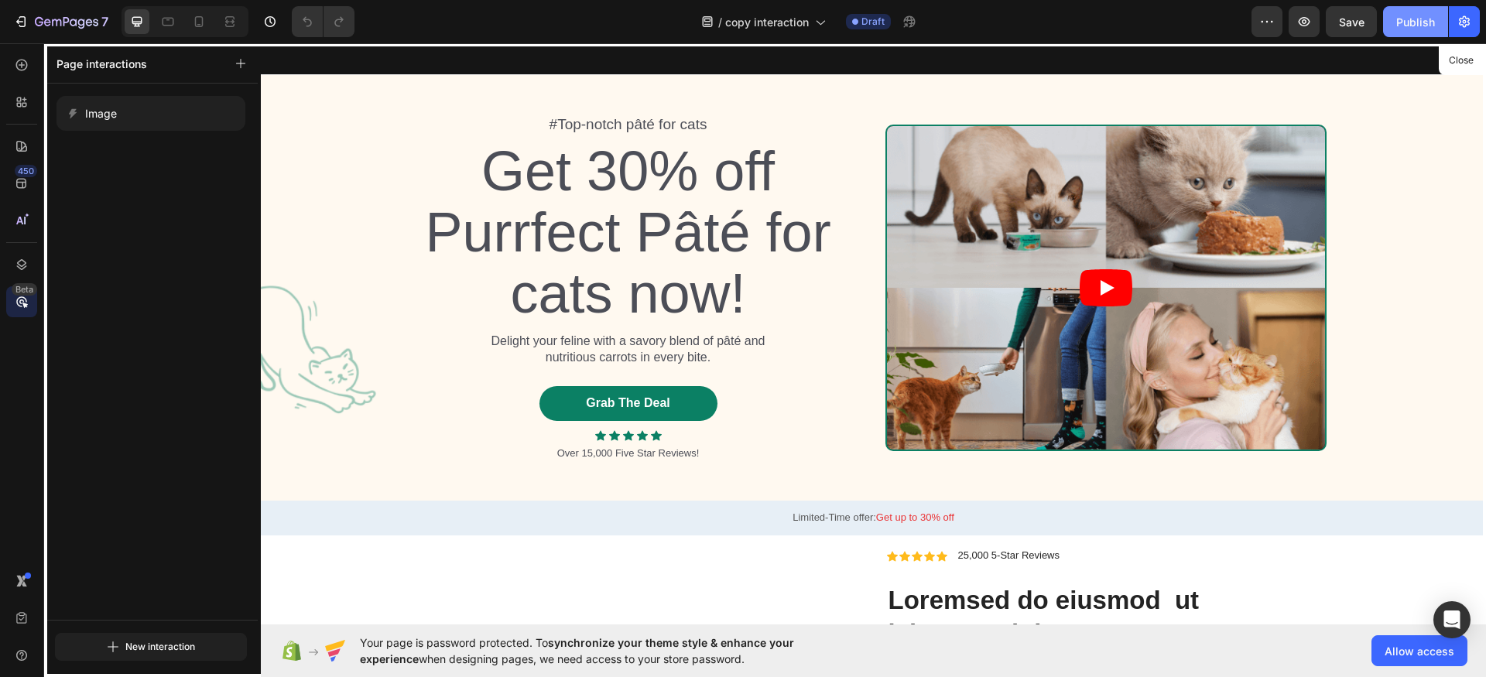
click at [1413, 19] on div "Publish" at bounding box center [1415, 22] width 39 height 16
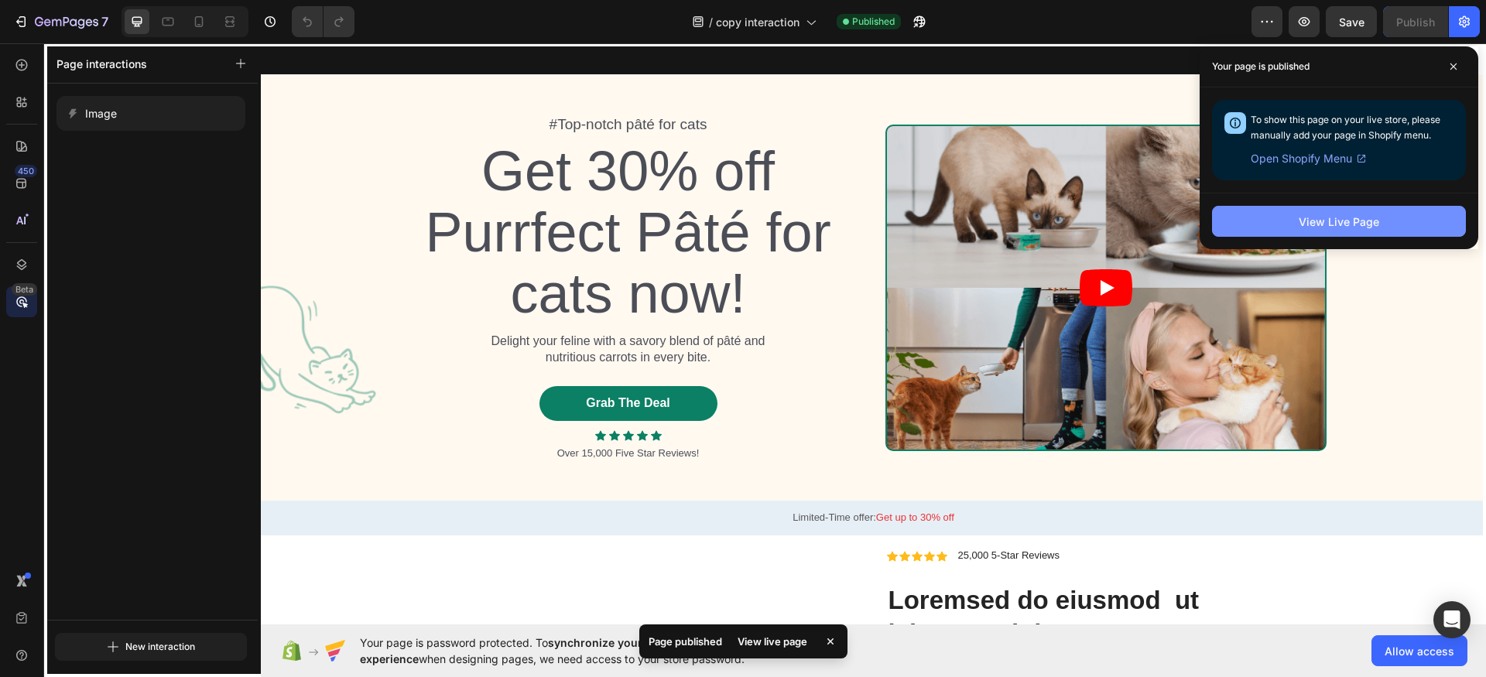
click at [1367, 216] on div "View Live Page" at bounding box center [1338, 222] width 80 height 16
